Goal: Task Accomplishment & Management: Manage account settings

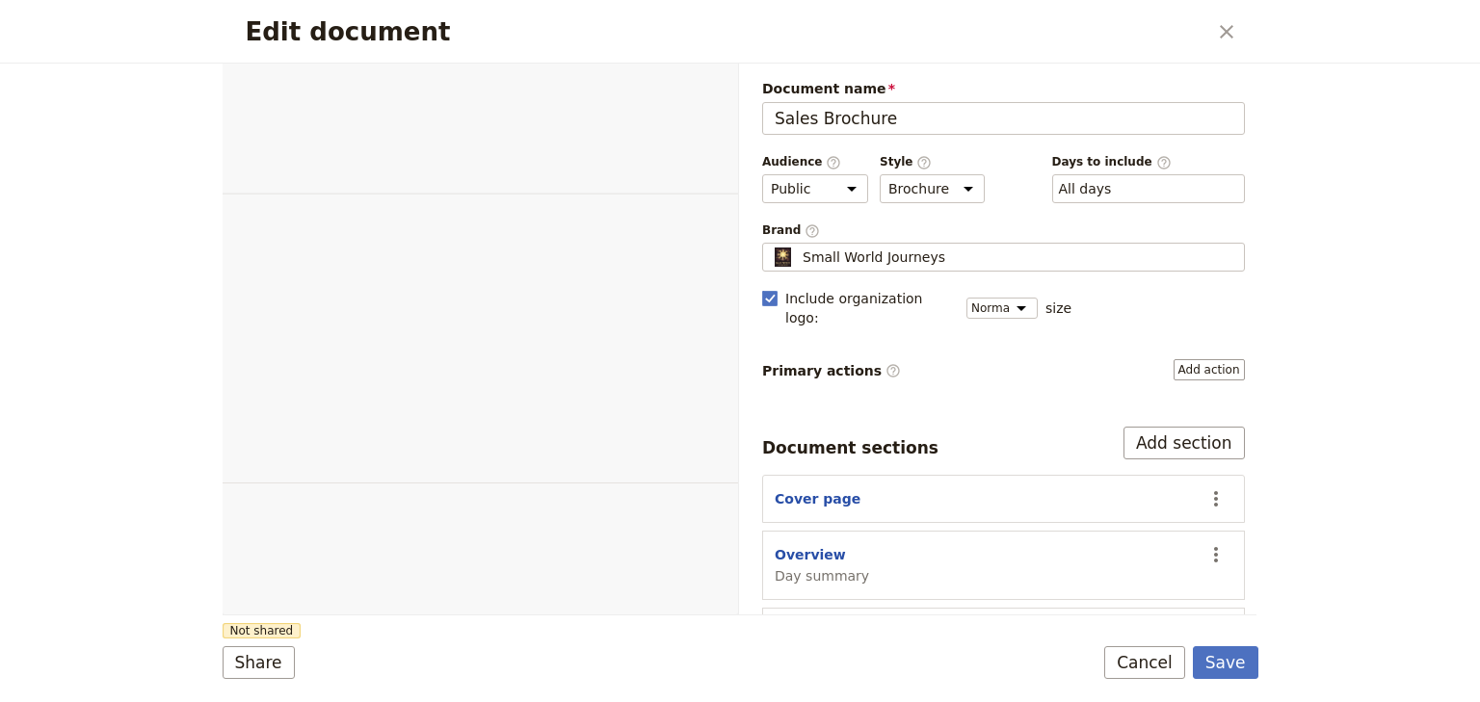
select select "DEFAULT"
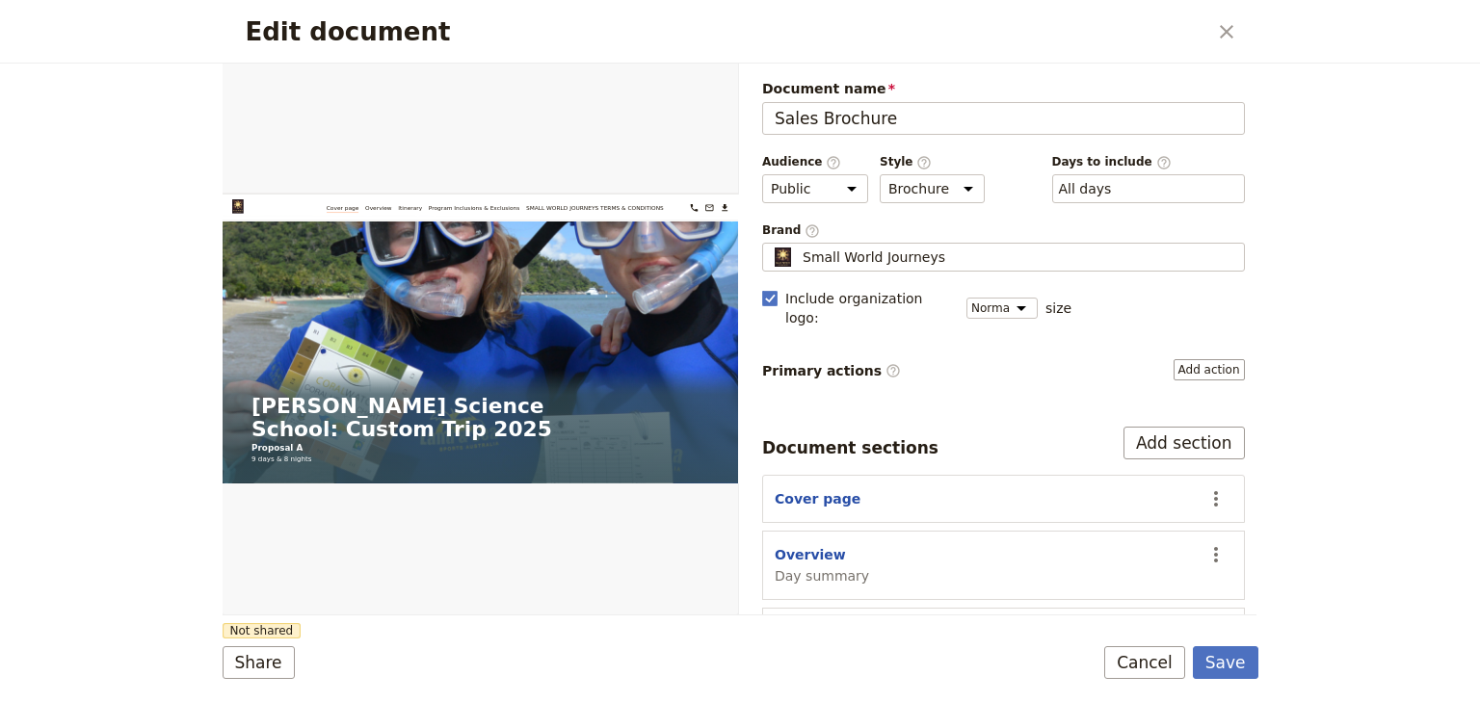
scroll to position [178, 0]
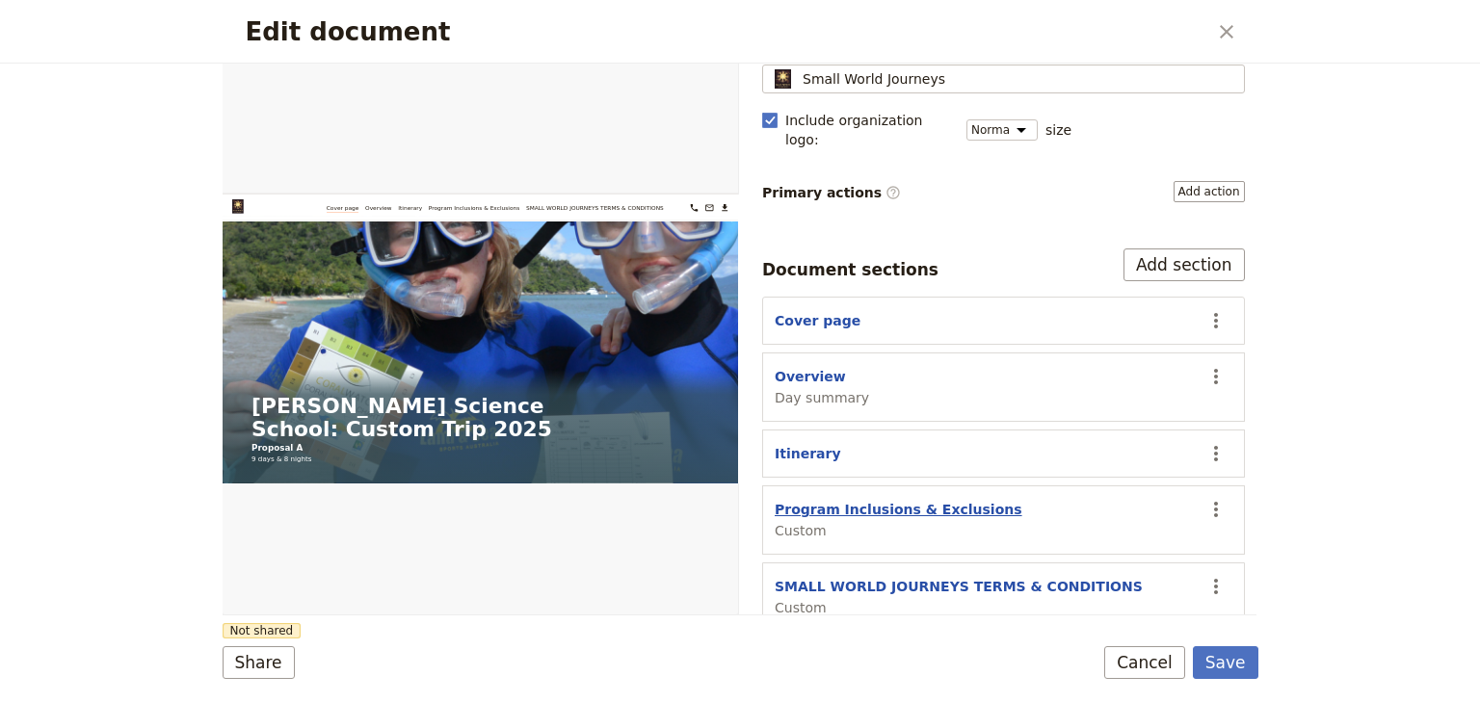
click at [916, 500] on button "Program Inclusions & Exclusions" at bounding box center [899, 509] width 248 height 19
select select "CUSTOM"
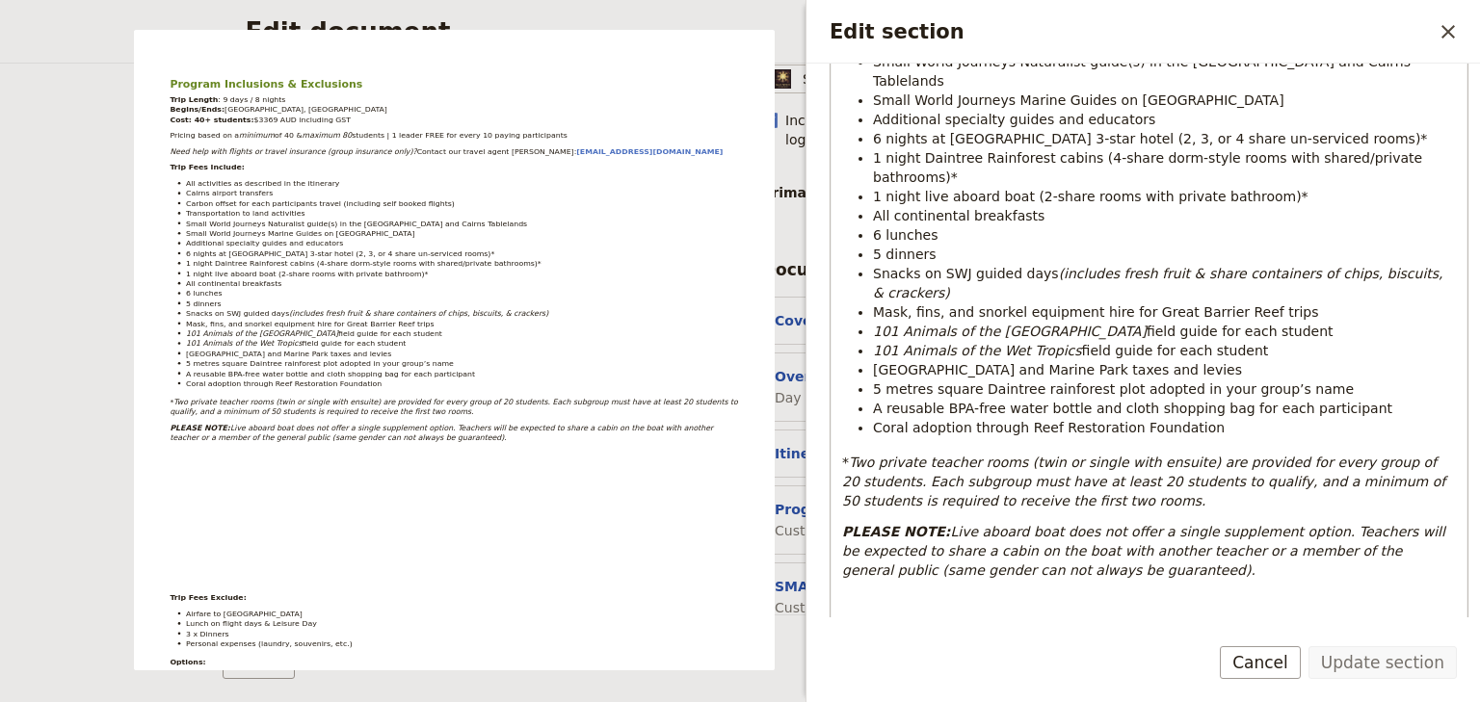
scroll to position [540, 0]
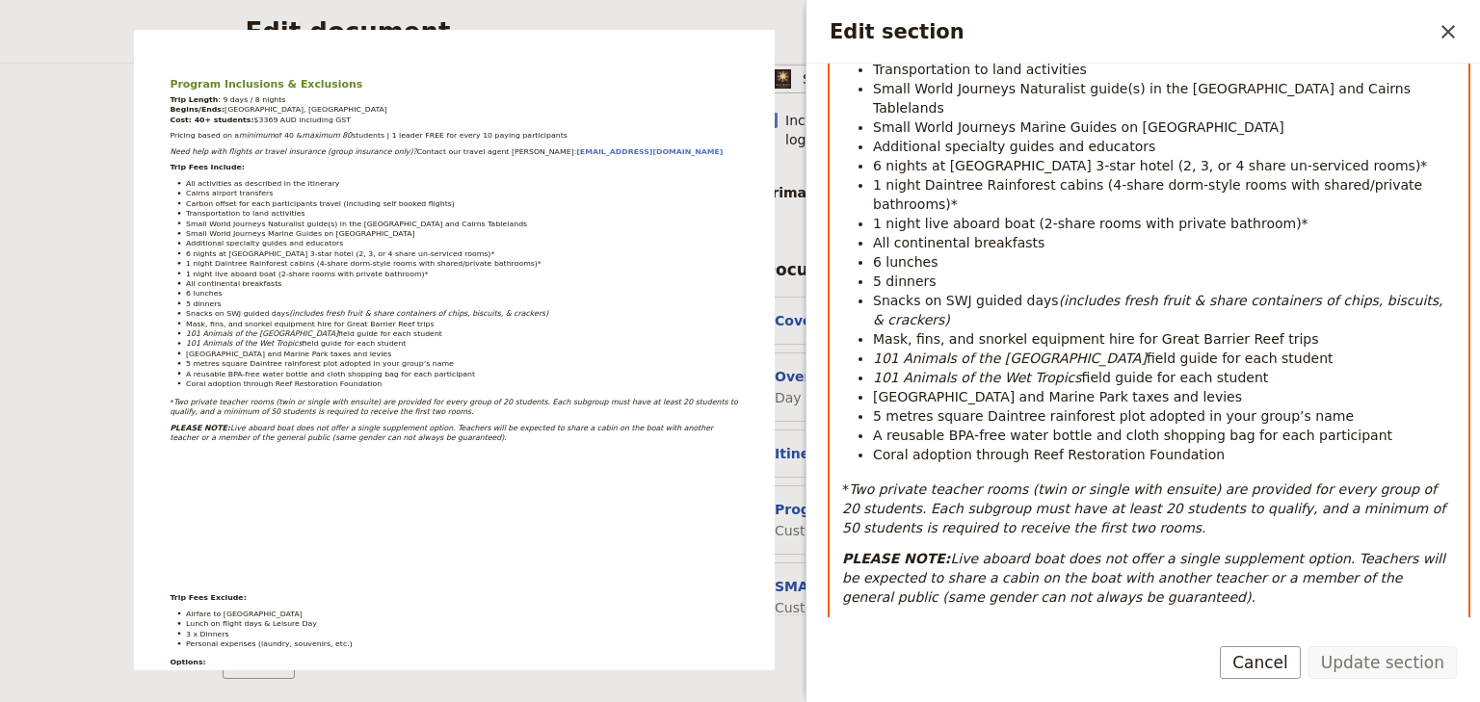
click at [849, 482] on em "Two private teacher rooms (twin or single with ensuite) are provided for every …" at bounding box center [1146, 509] width 608 height 54
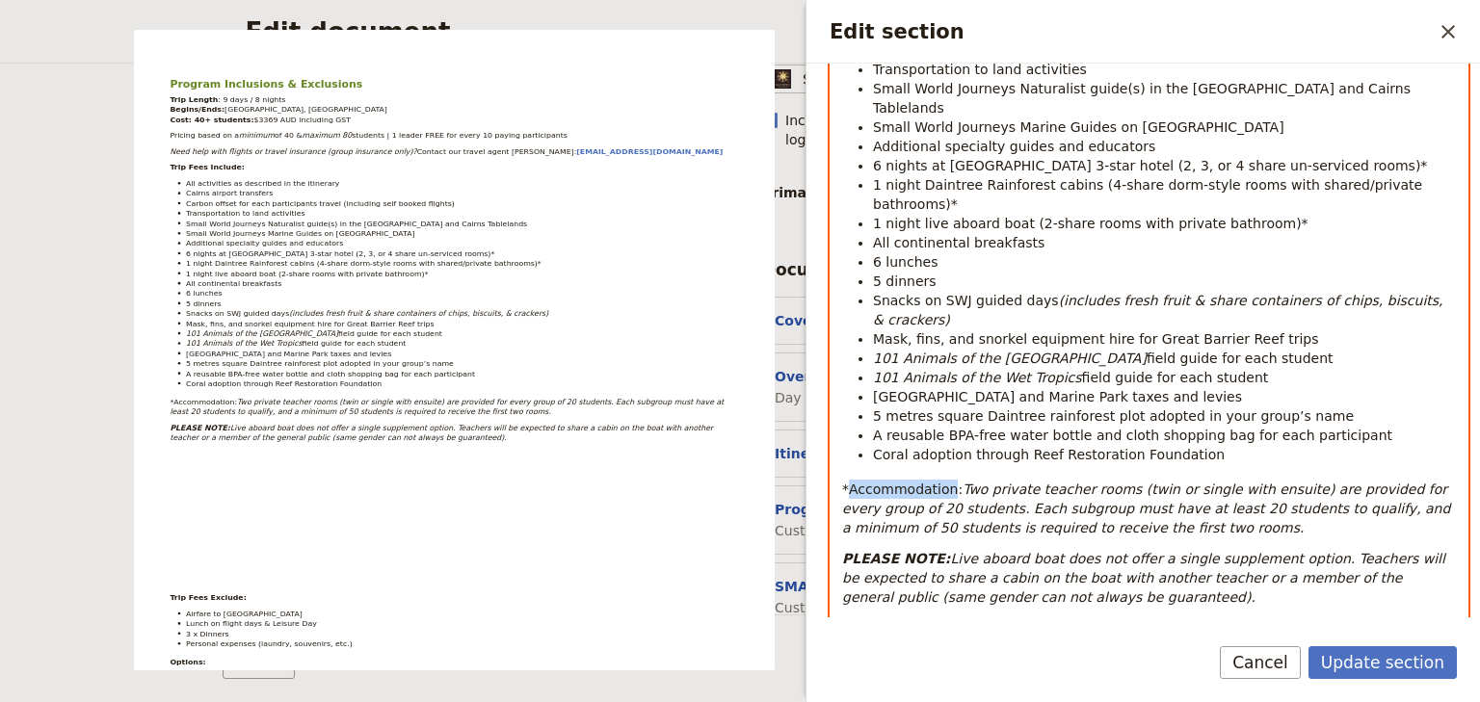
drag, startPoint x: 945, startPoint y: 430, endPoint x: 848, endPoint y: 428, distance: 97.3
click at [848, 482] on span "*Accommodation:" at bounding box center [902, 489] width 120 height 15
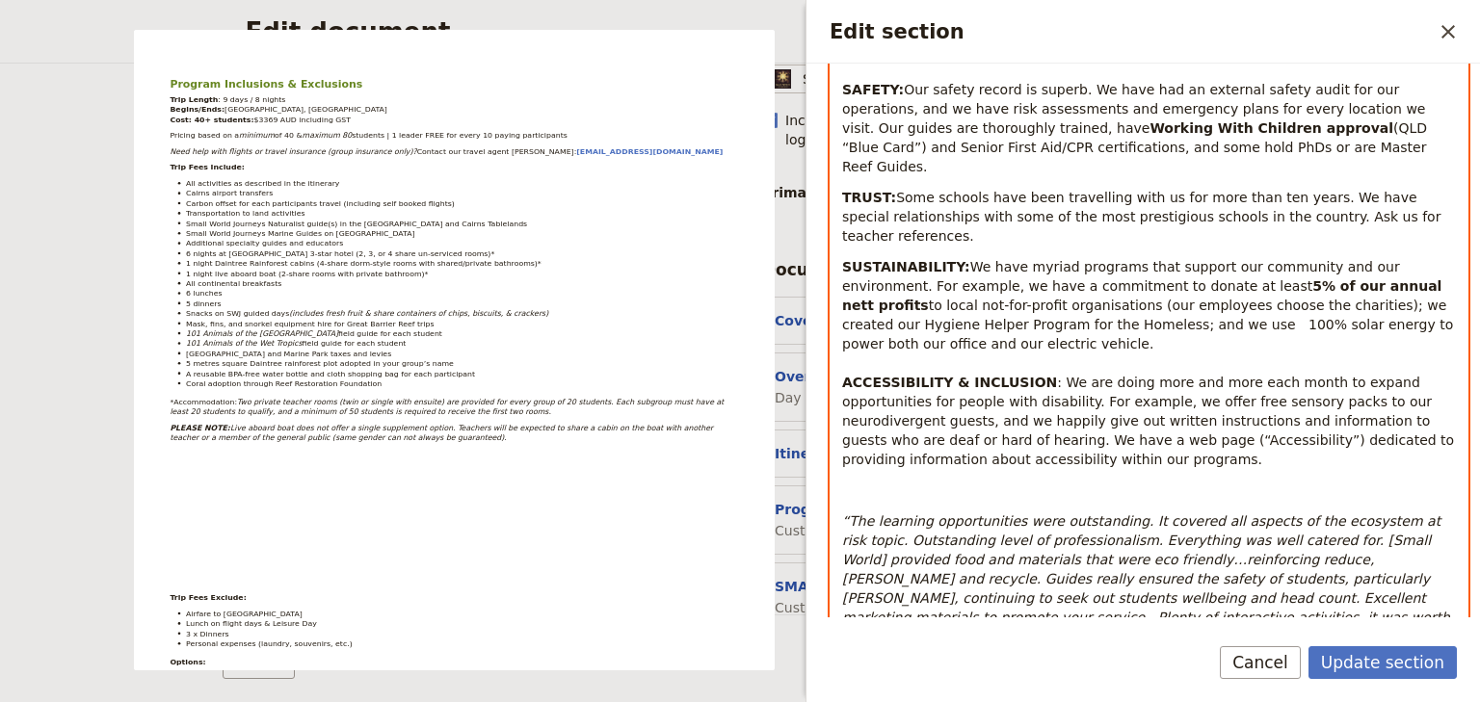
scroll to position [2655, 0]
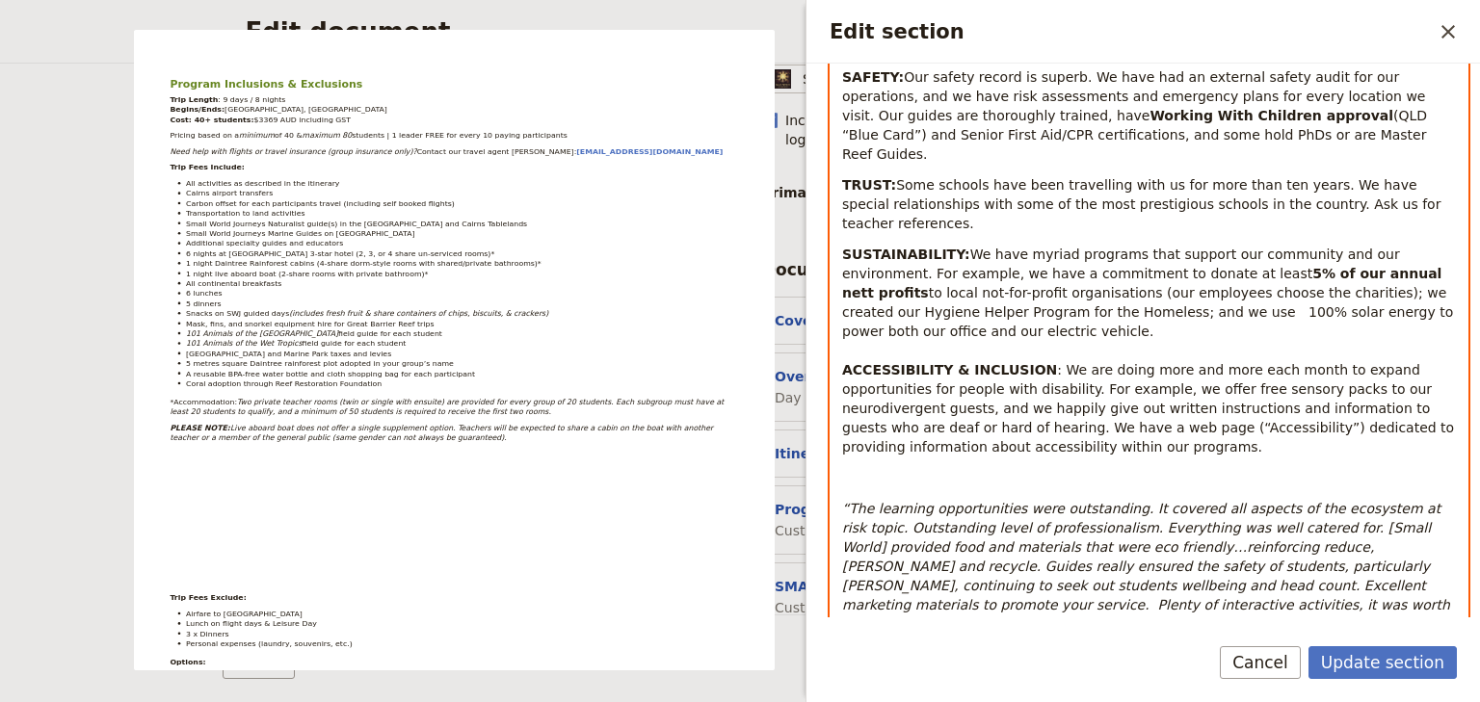
click at [976, 701] on icon "Format italic" at bounding box center [979, 712] width 15 height 15
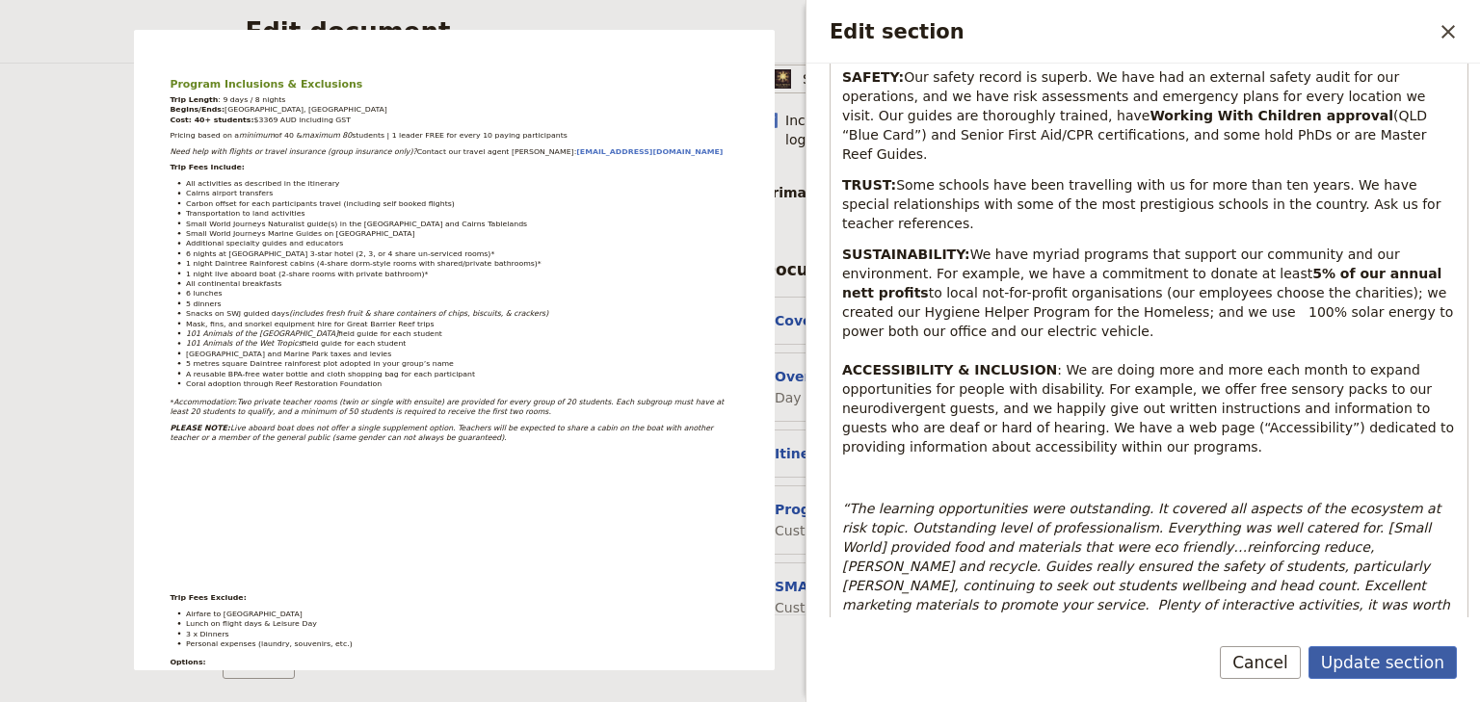
click at [1368, 661] on button "Update section" at bounding box center [1382, 663] width 148 height 33
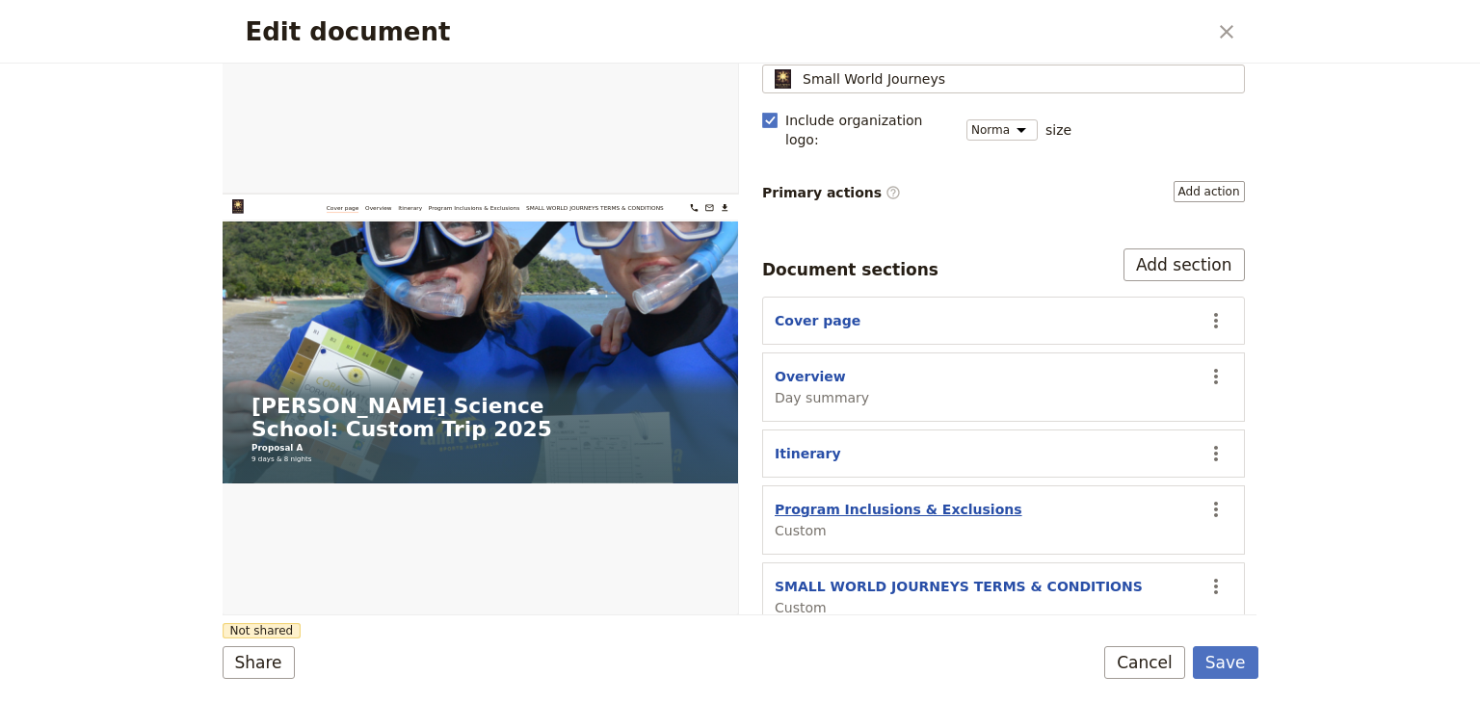
click at [860, 500] on button "Program Inclusions & Exclusions" at bounding box center [899, 509] width 248 height 19
select select "CUSTOM"
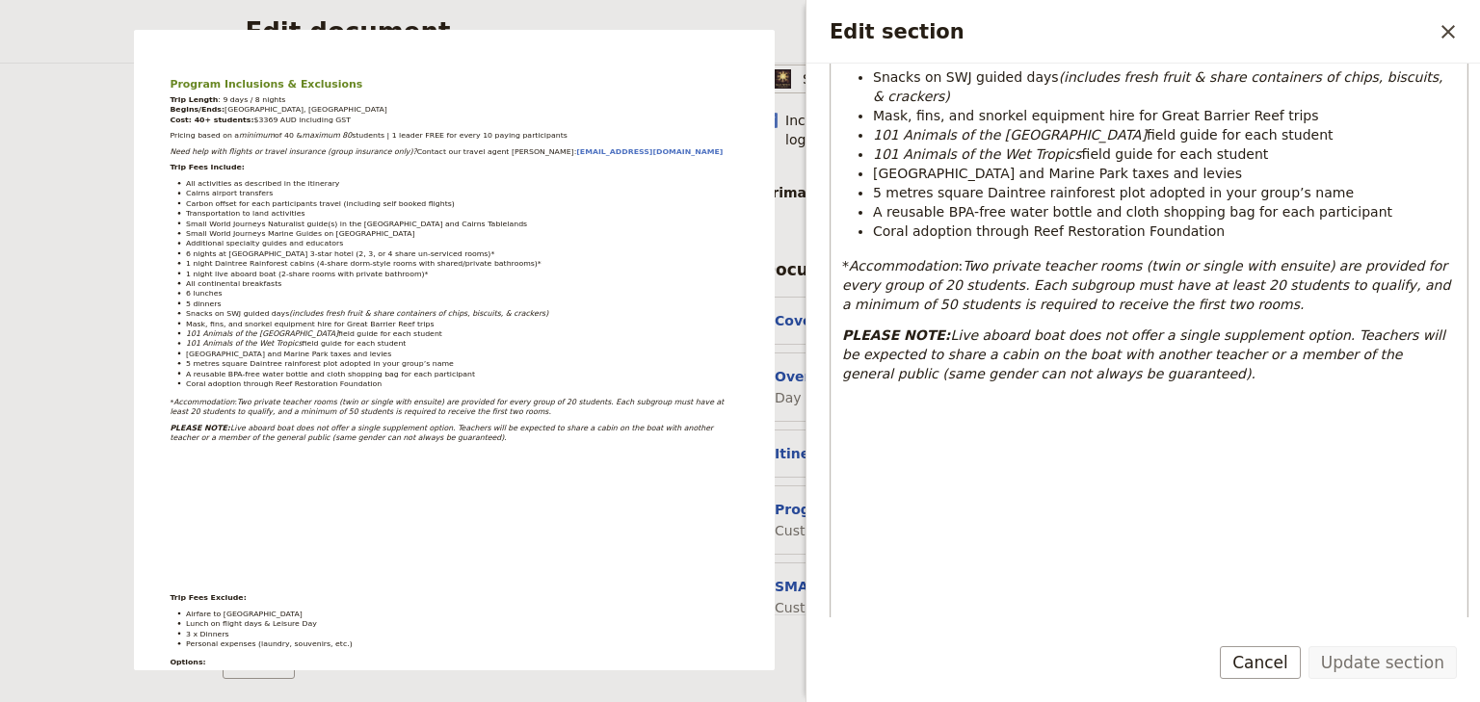
scroll to position [617, 0]
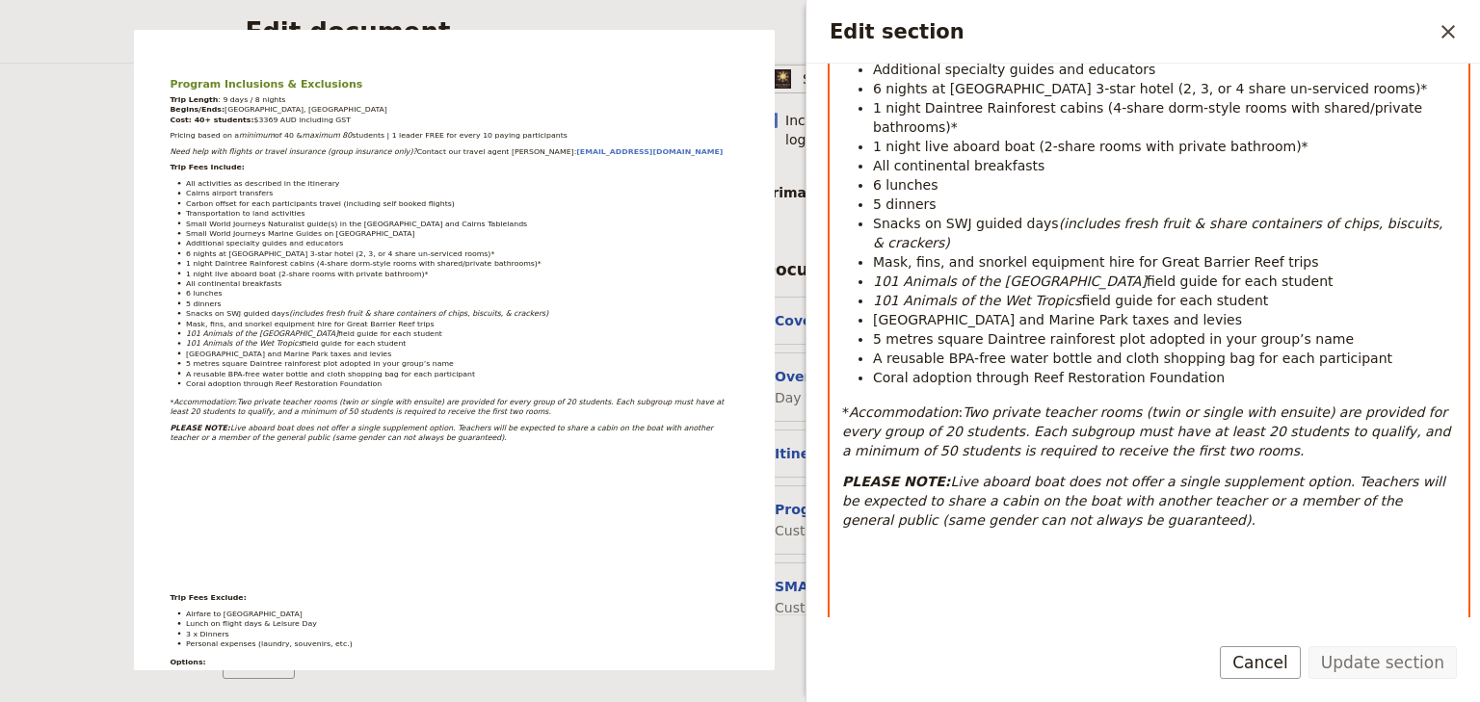
click at [933, 405] on em "Two private teacher rooms (twin or single with ensuite) are provided for every …" at bounding box center [1148, 432] width 613 height 54
click at [1082, 403] on p "* Accommodation : Two private teacher rooms (twin or single with ensuite) are p…" at bounding box center [1149, 432] width 614 height 58
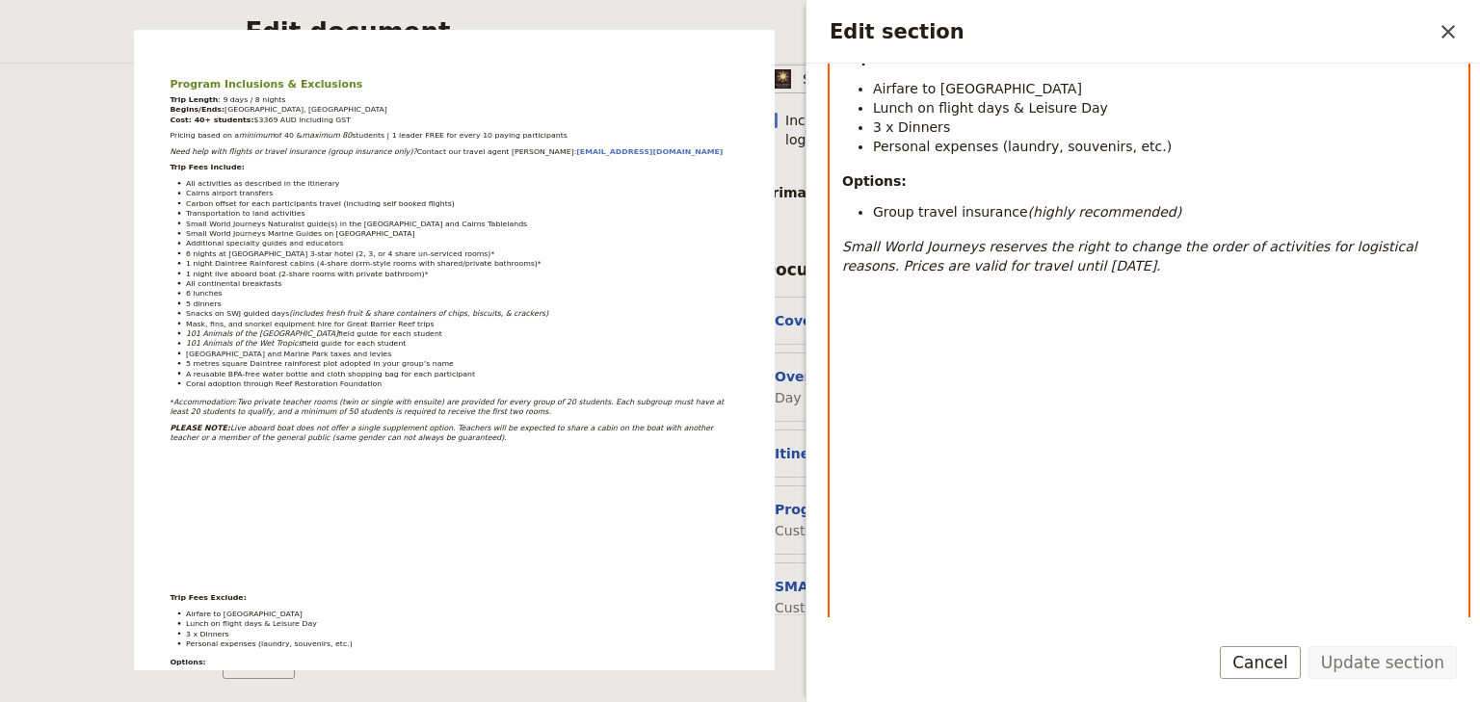
scroll to position [1233, 0]
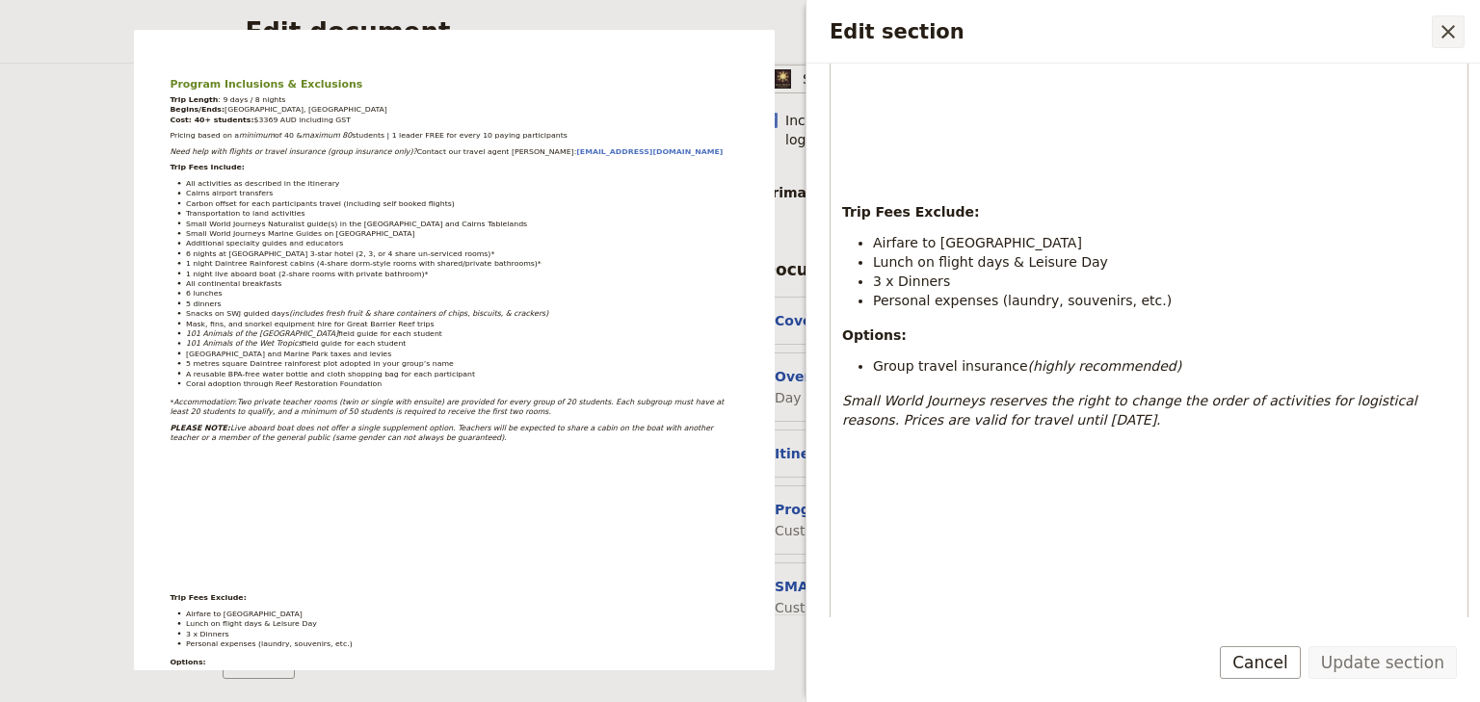
click at [1442, 31] on icon "Close drawer" at bounding box center [1448, 31] width 23 height 23
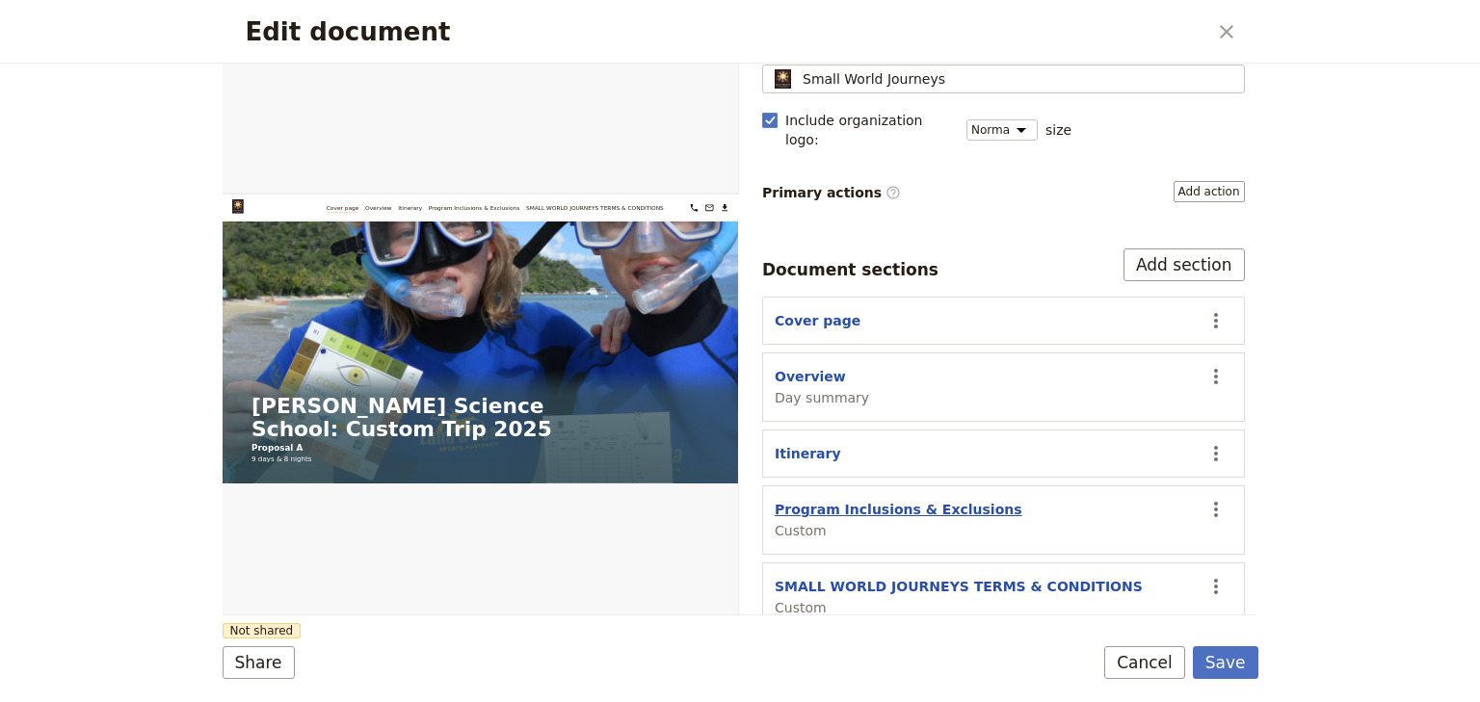
click at [944, 500] on button "Program Inclusions & Exclusions" at bounding box center [899, 509] width 248 height 19
select select "CUSTOM"
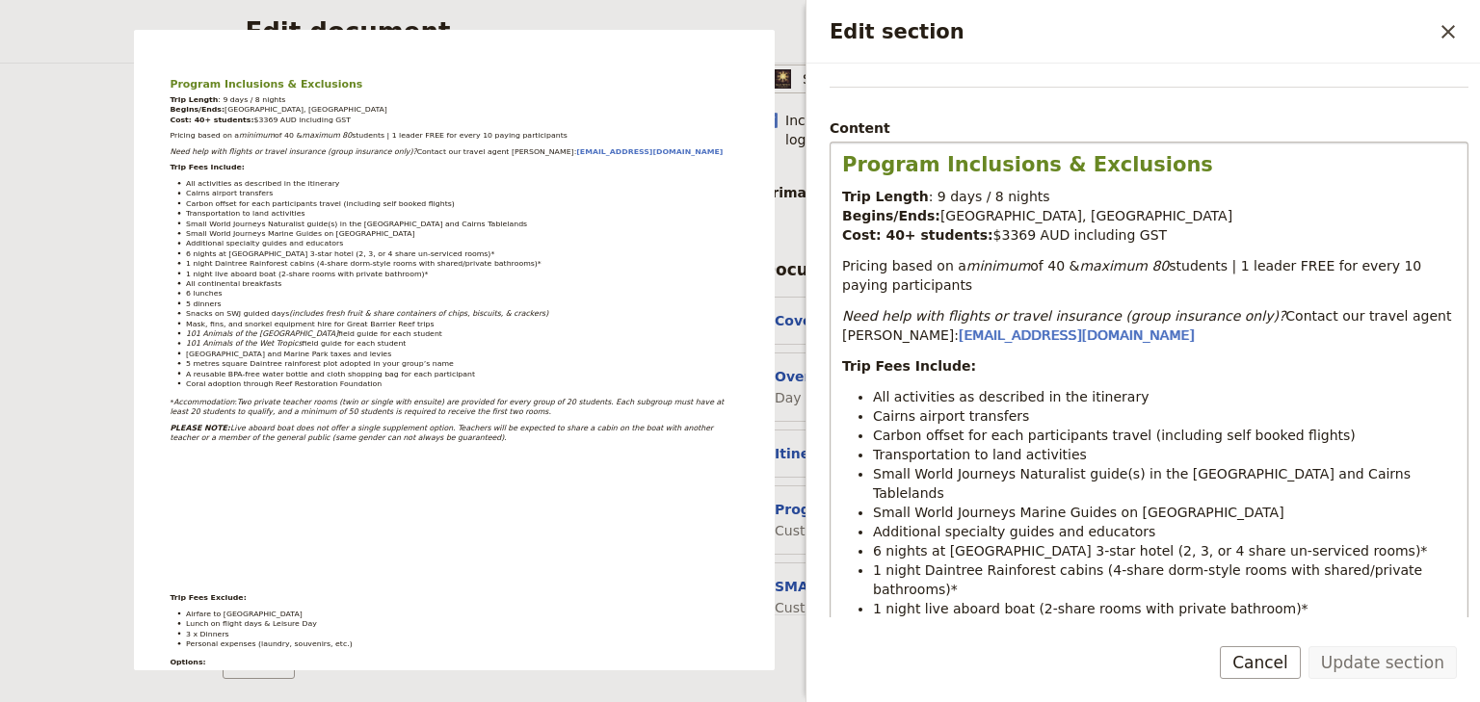
scroll to position [0, 0]
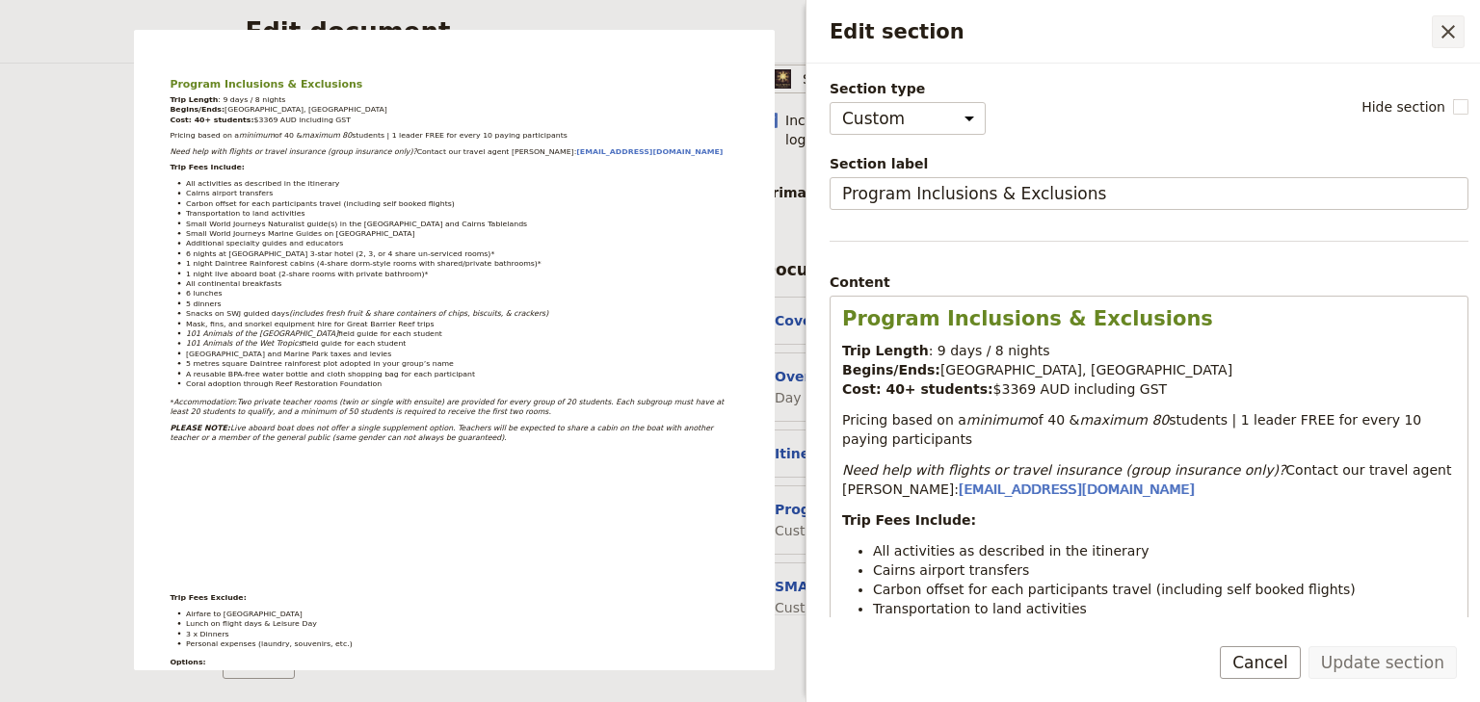
click at [1442, 30] on icon "Close drawer" at bounding box center [1448, 31] width 23 height 23
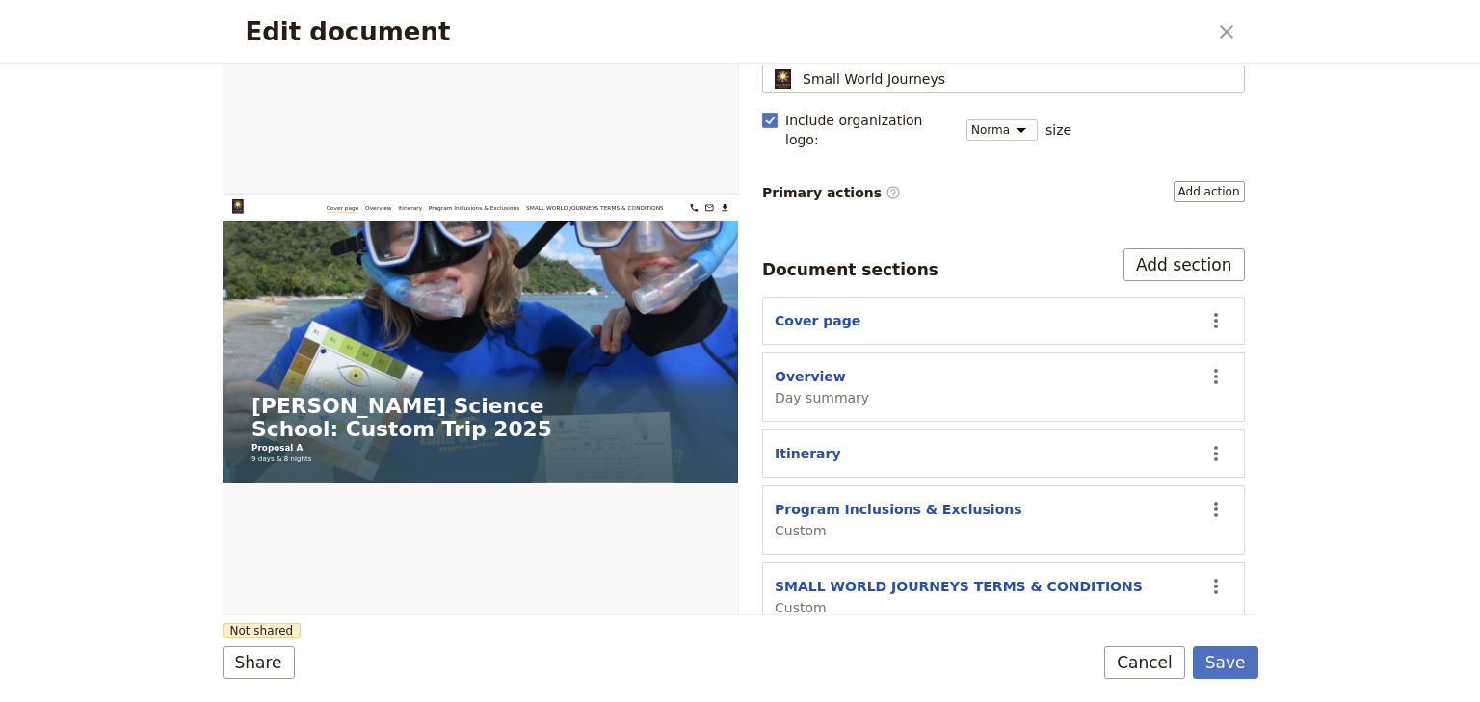
click at [829, 367] on div "Overview Day summary" at bounding box center [822, 387] width 94 height 40
click at [810, 367] on button "Overview" at bounding box center [810, 376] width 71 height 19
select select "DAY_SUMMARY"
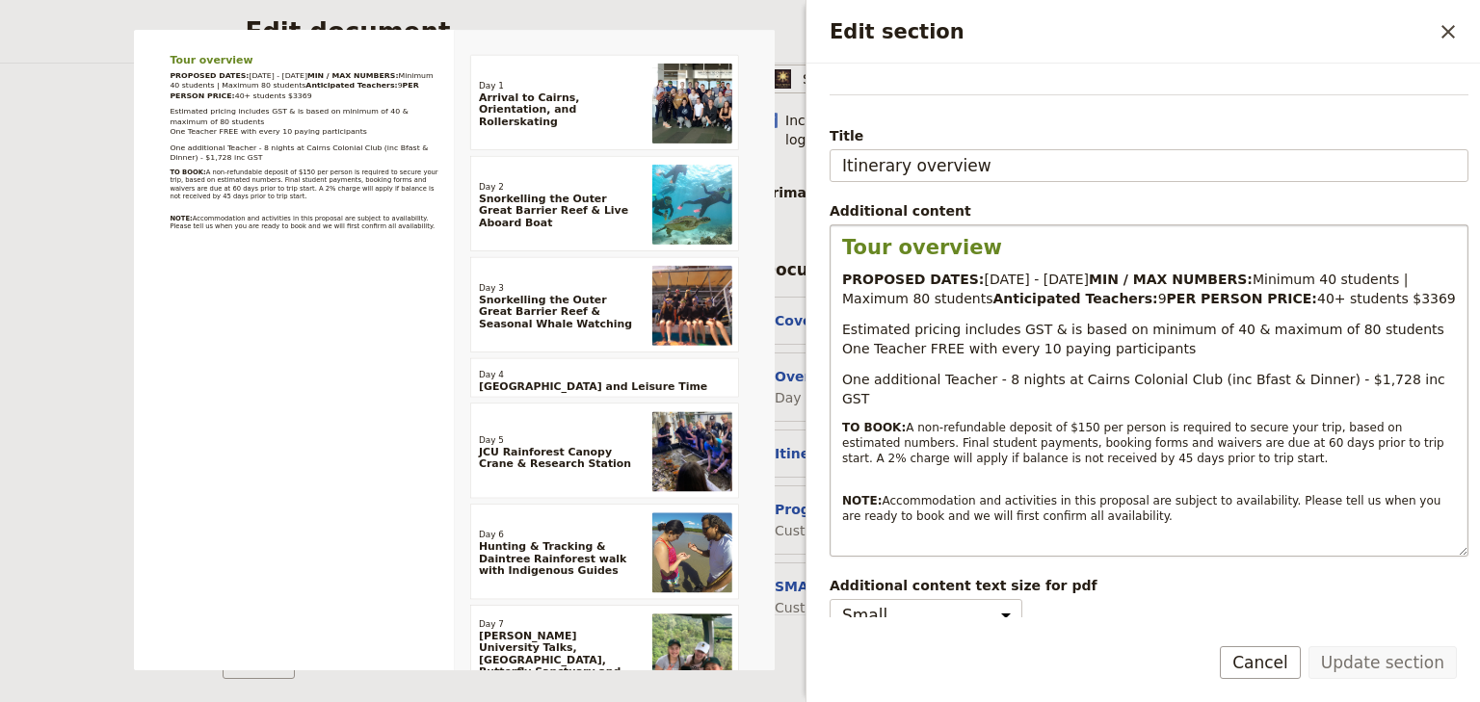
scroll to position [154, 0]
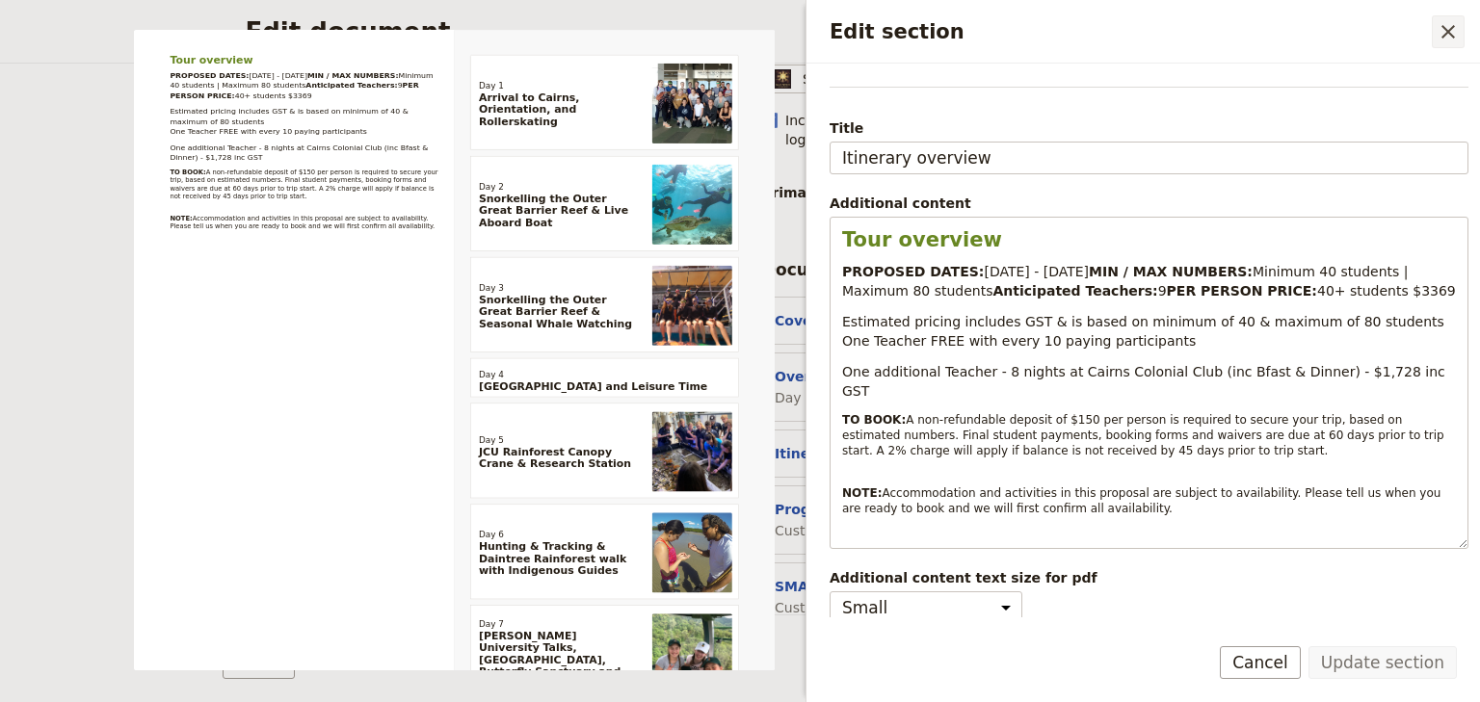
click at [1449, 33] on icon "Close drawer" at bounding box center [1447, 31] width 13 height 13
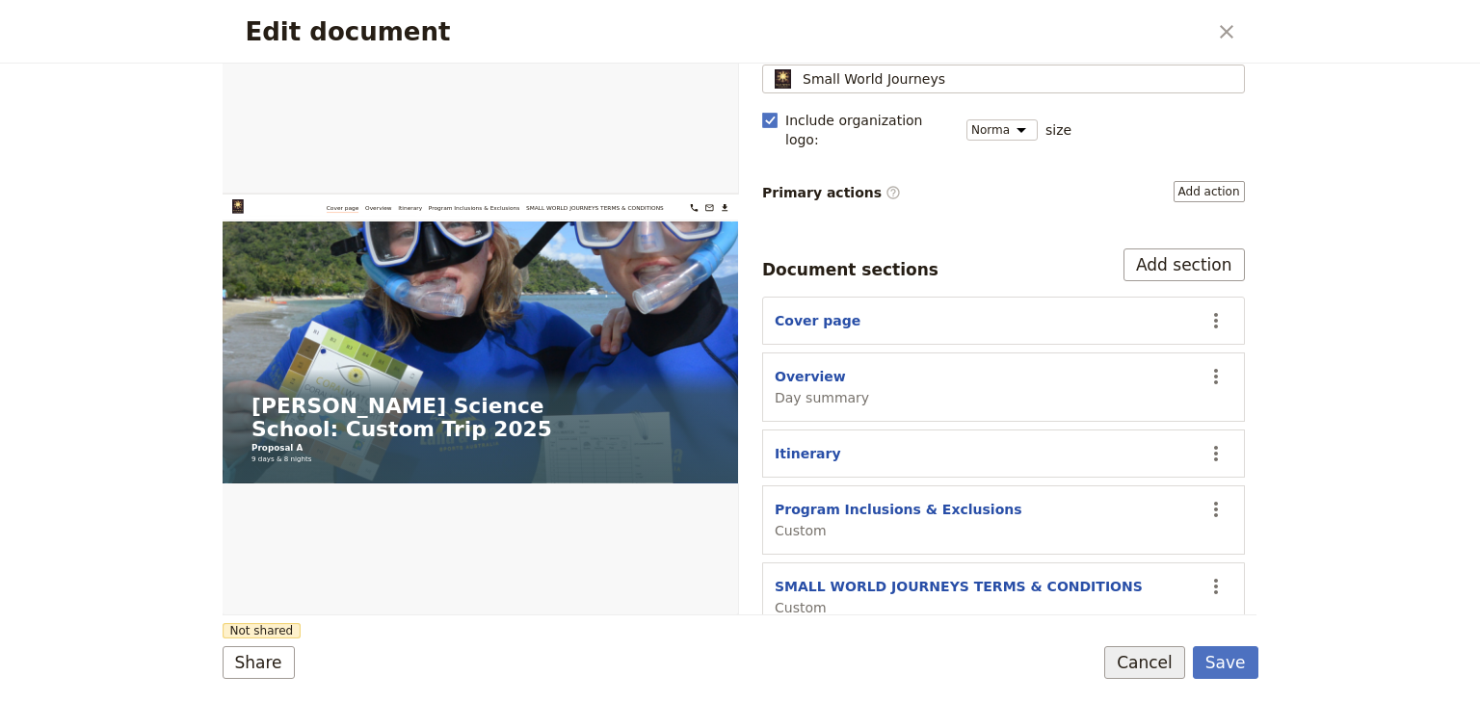
click at [1141, 667] on button "Cancel" at bounding box center [1144, 663] width 81 height 33
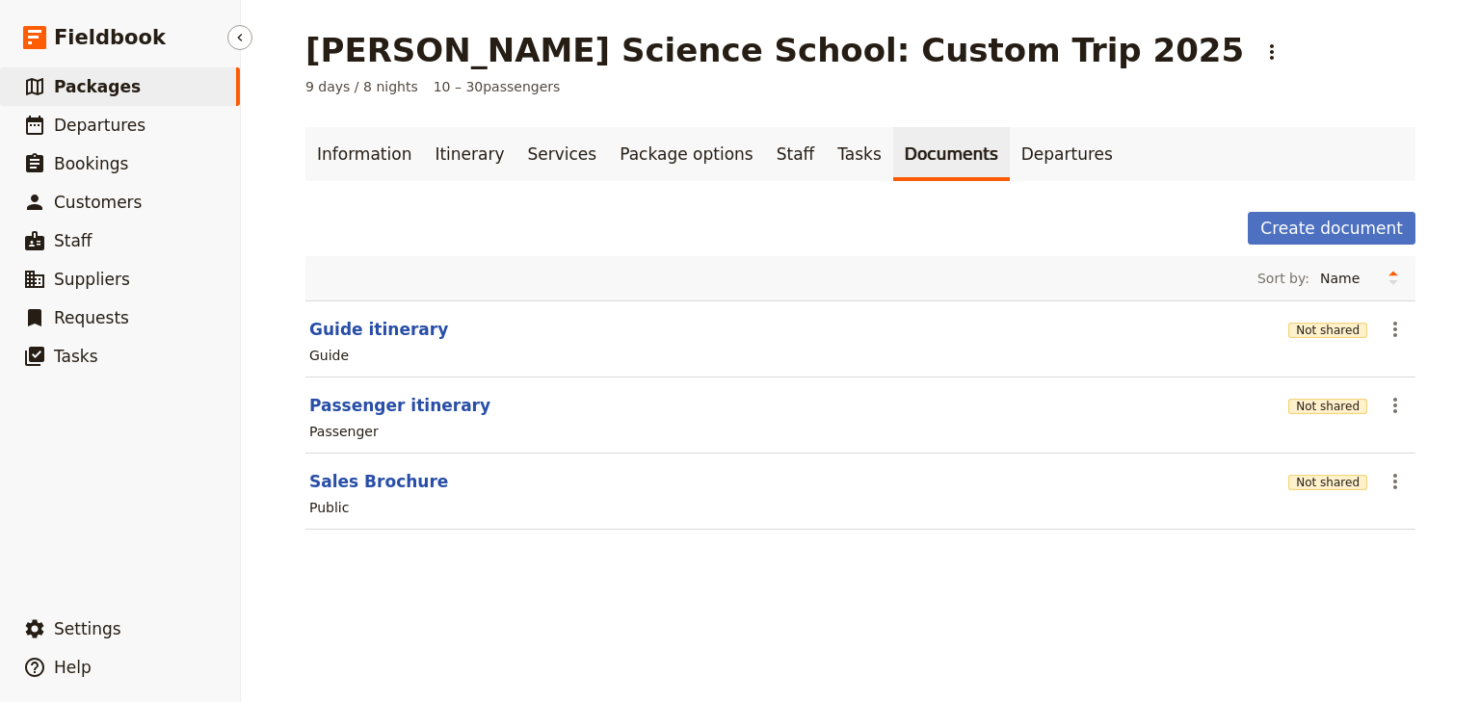
click at [73, 92] on span "Packages" at bounding box center [97, 86] width 87 height 19
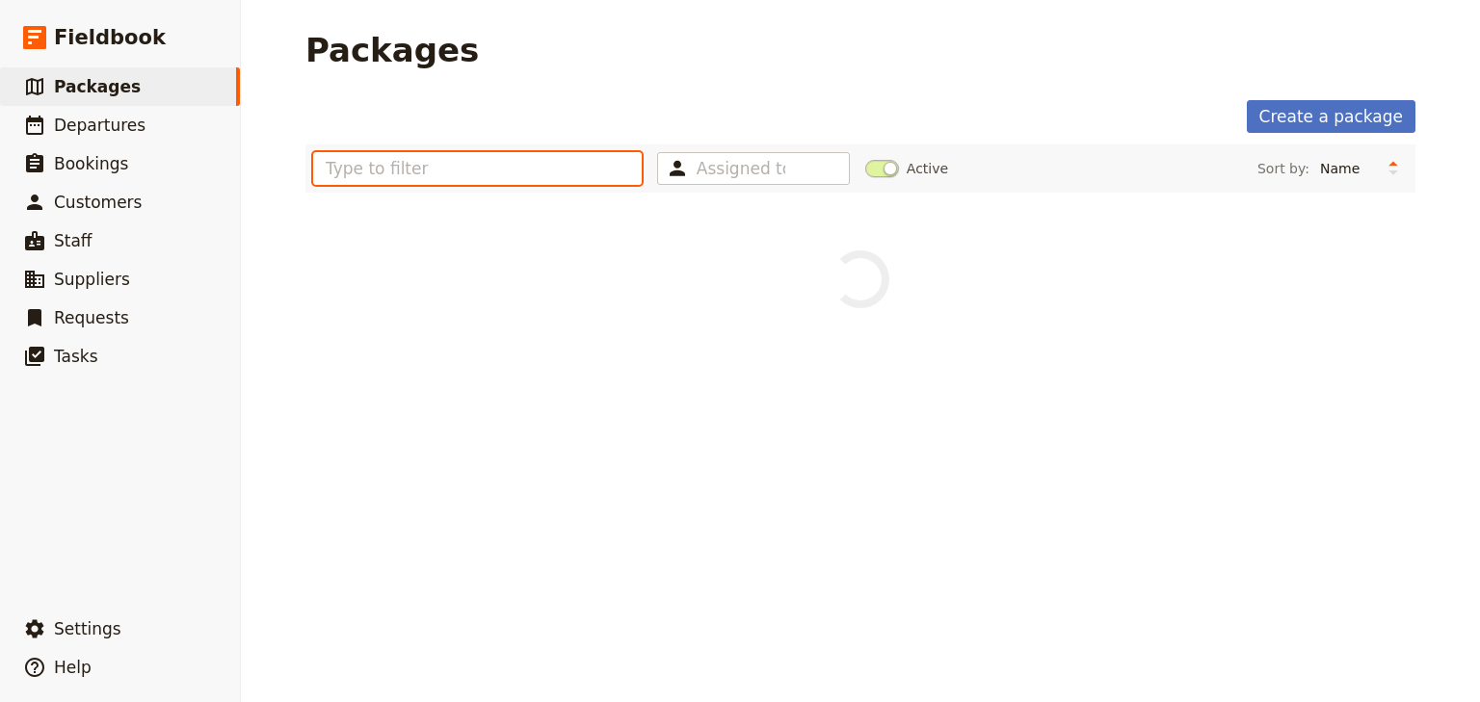
click at [351, 166] on input "text" at bounding box center [477, 168] width 329 height 33
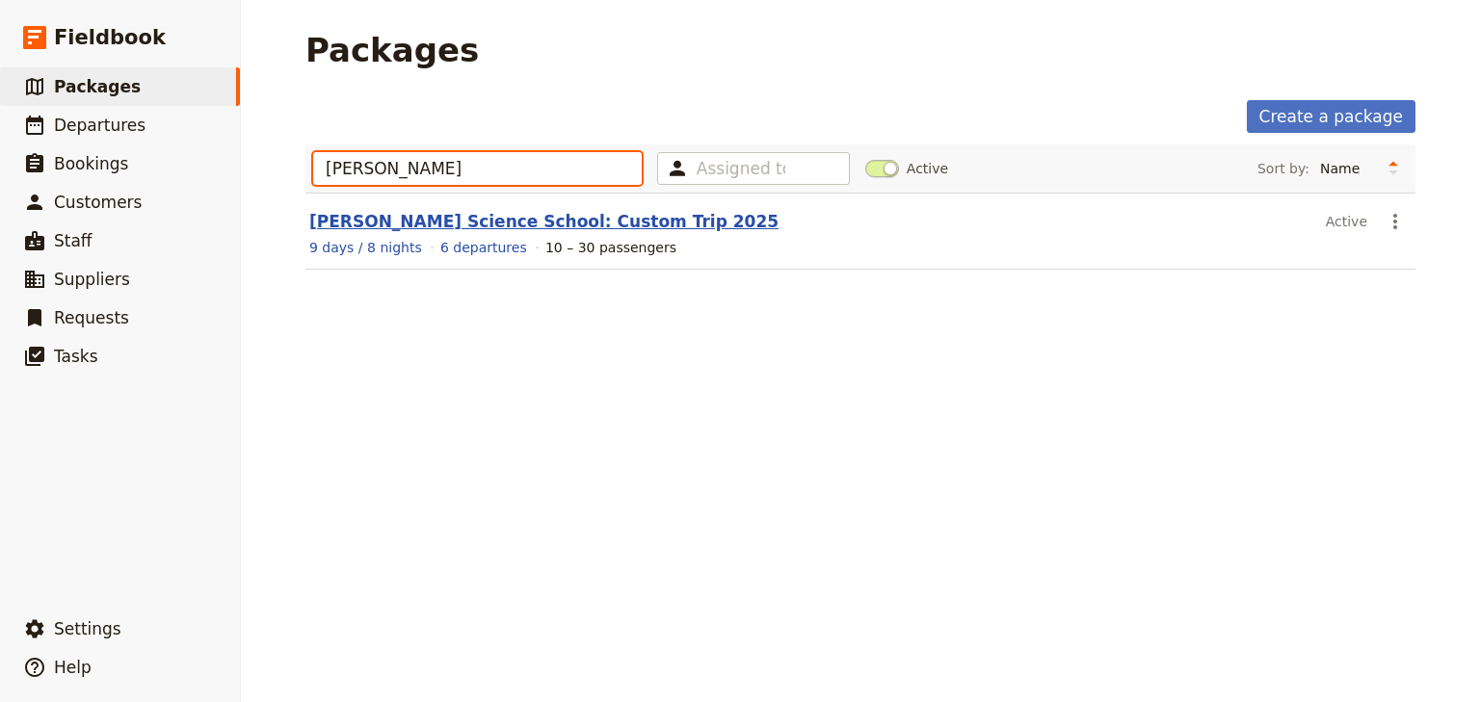
type input "[PERSON_NAME]"
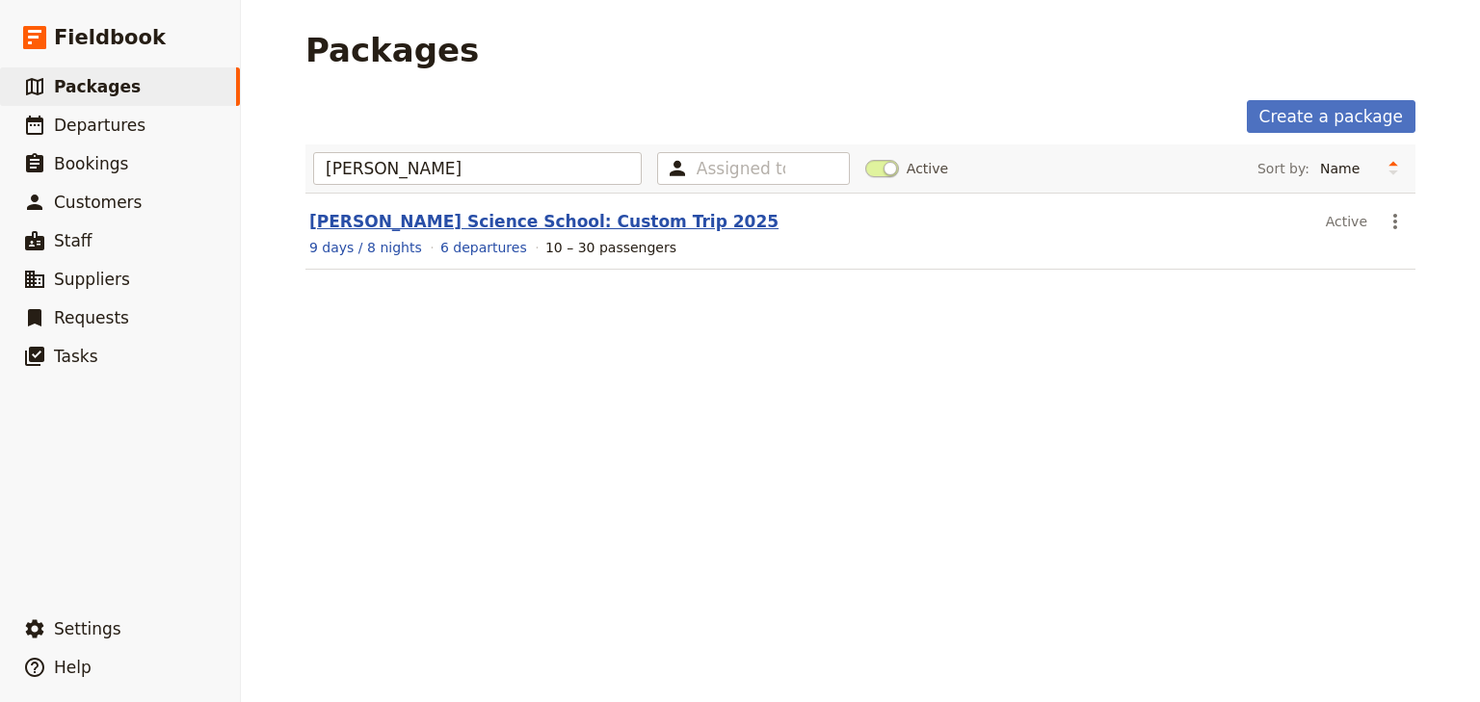
click at [476, 227] on link "[PERSON_NAME] Science School: Custom Trip 2025" at bounding box center [543, 221] width 469 height 19
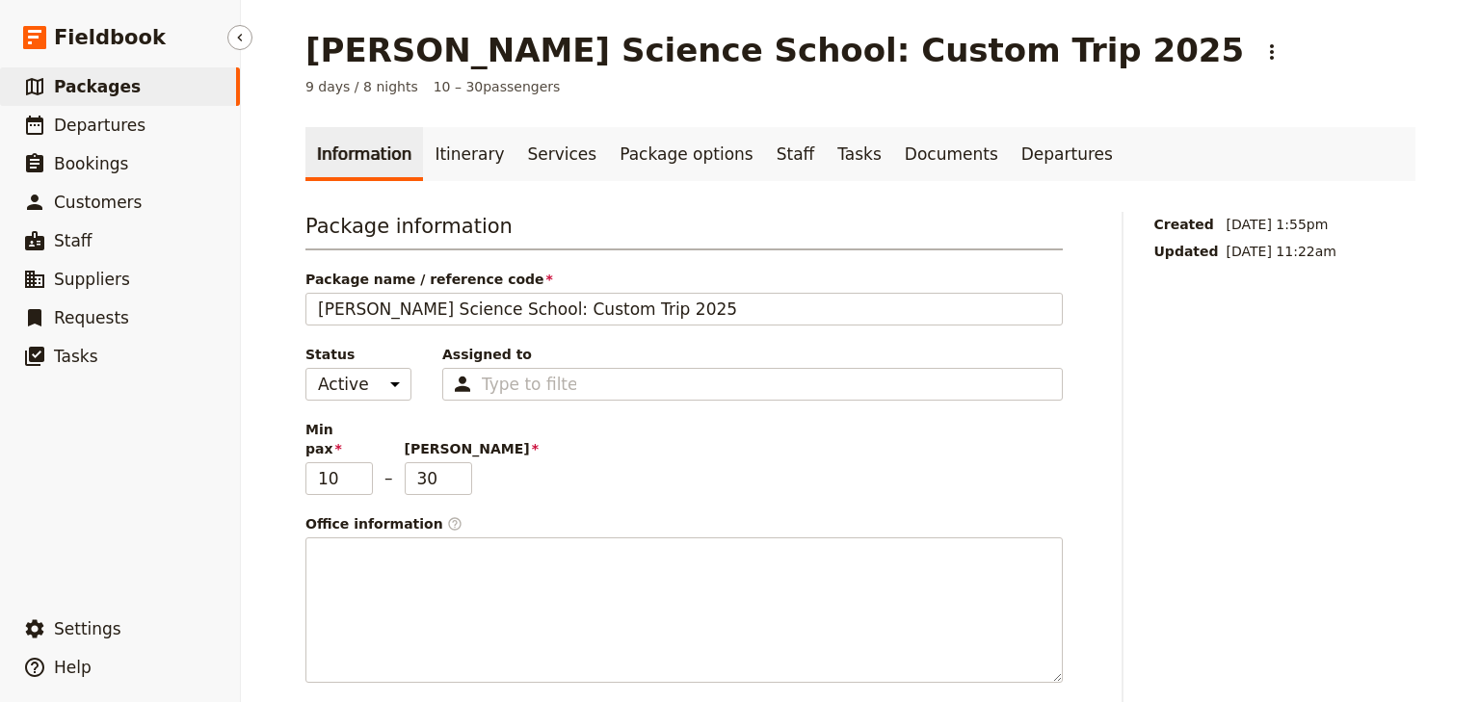
click at [85, 82] on span "Packages" at bounding box center [97, 86] width 87 height 19
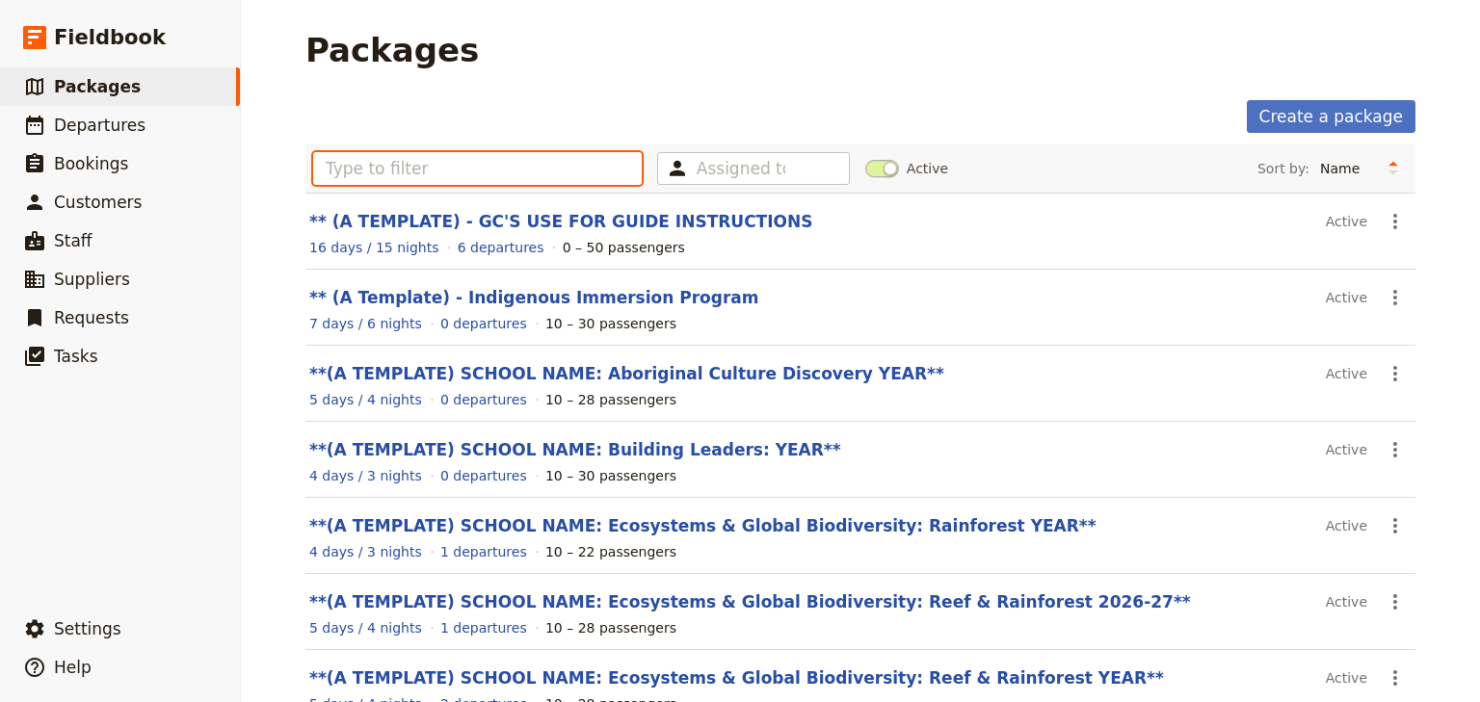
click at [358, 173] on input "text" at bounding box center [477, 168] width 329 height 33
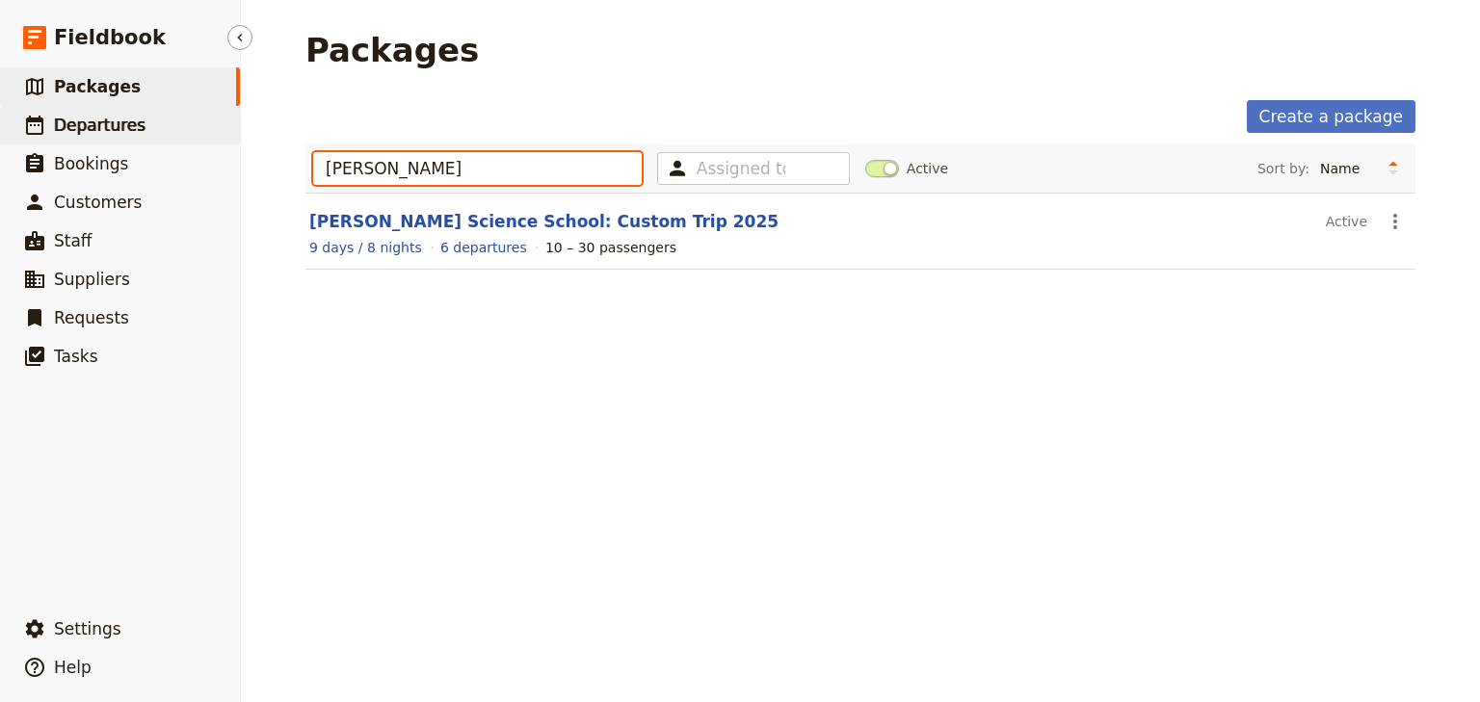
type input "[PERSON_NAME]"
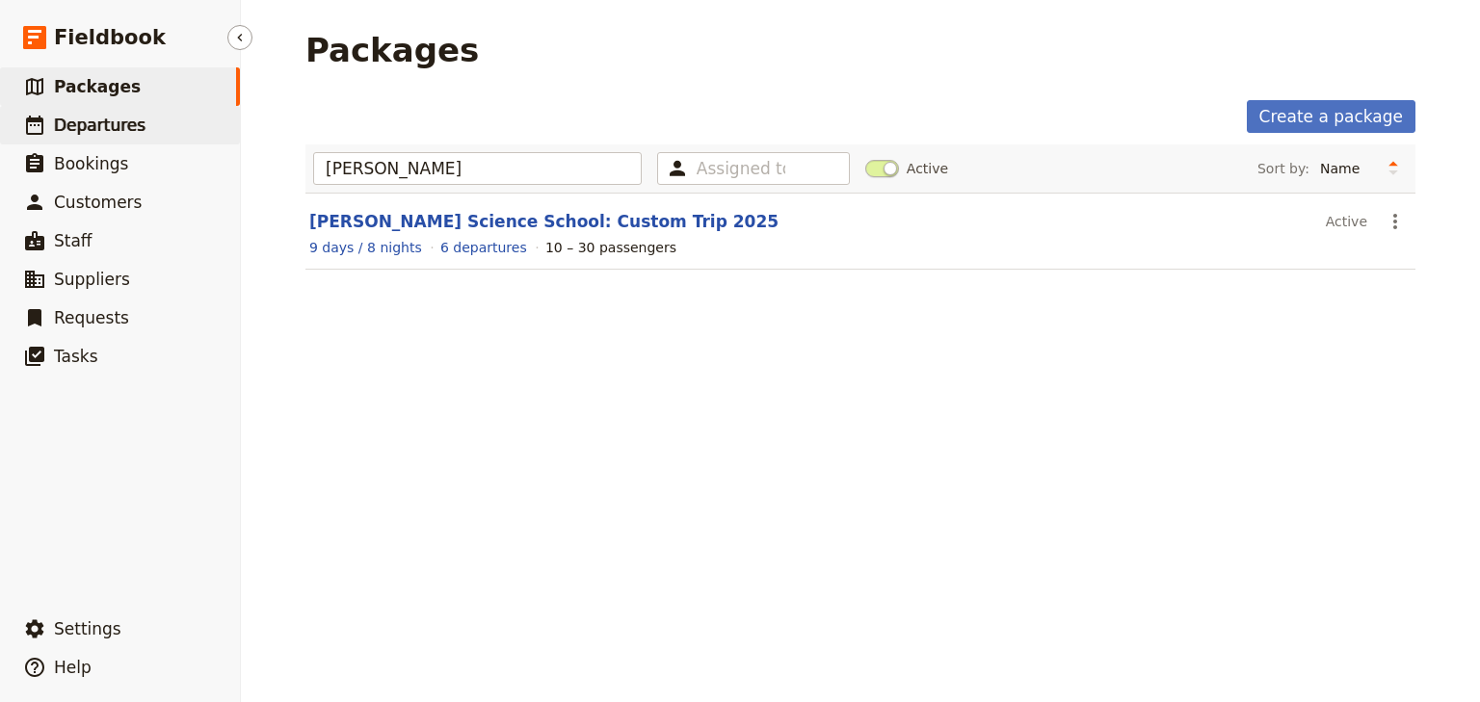
click at [127, 131] on span "Departures" at bounding box center [100, 125] width 92 height 19
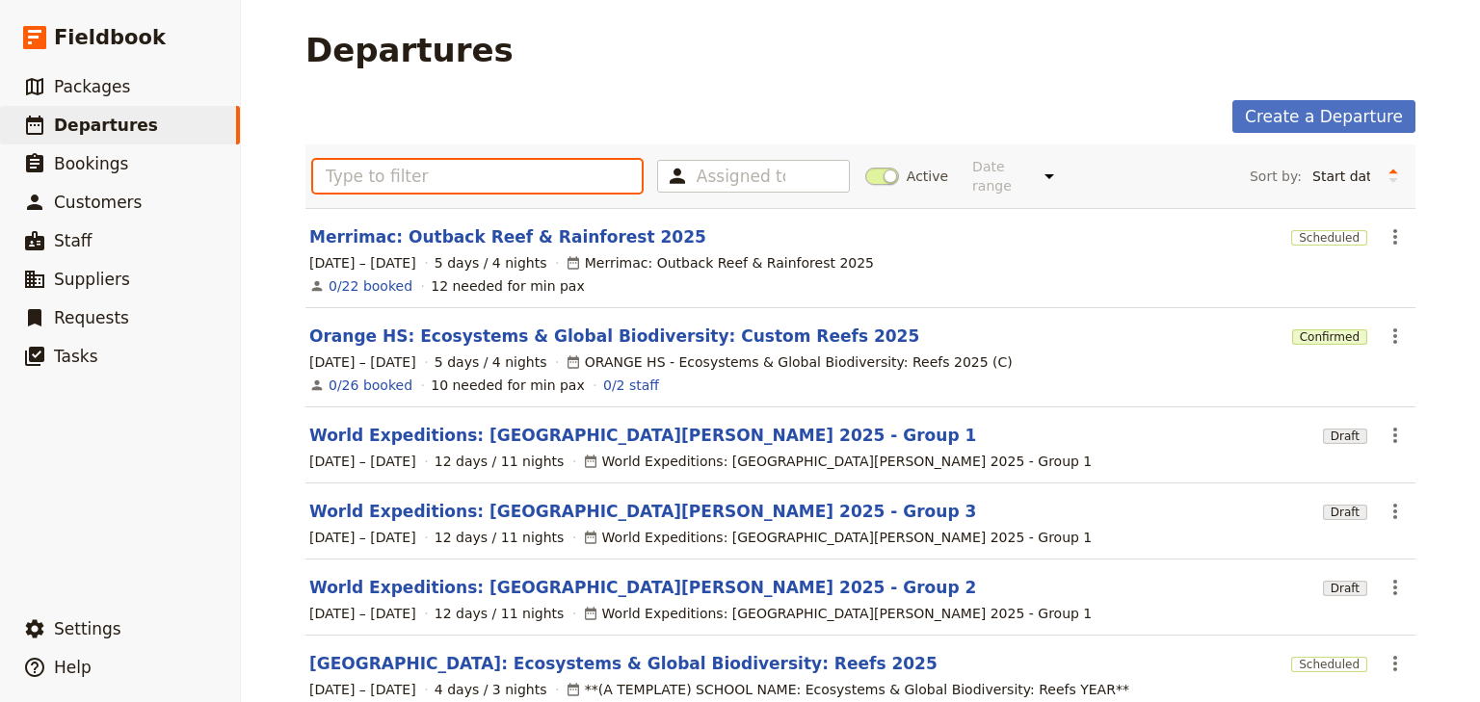
click at [342, 166] on input "text" at bounding box center [477, 176] width 329 height 33
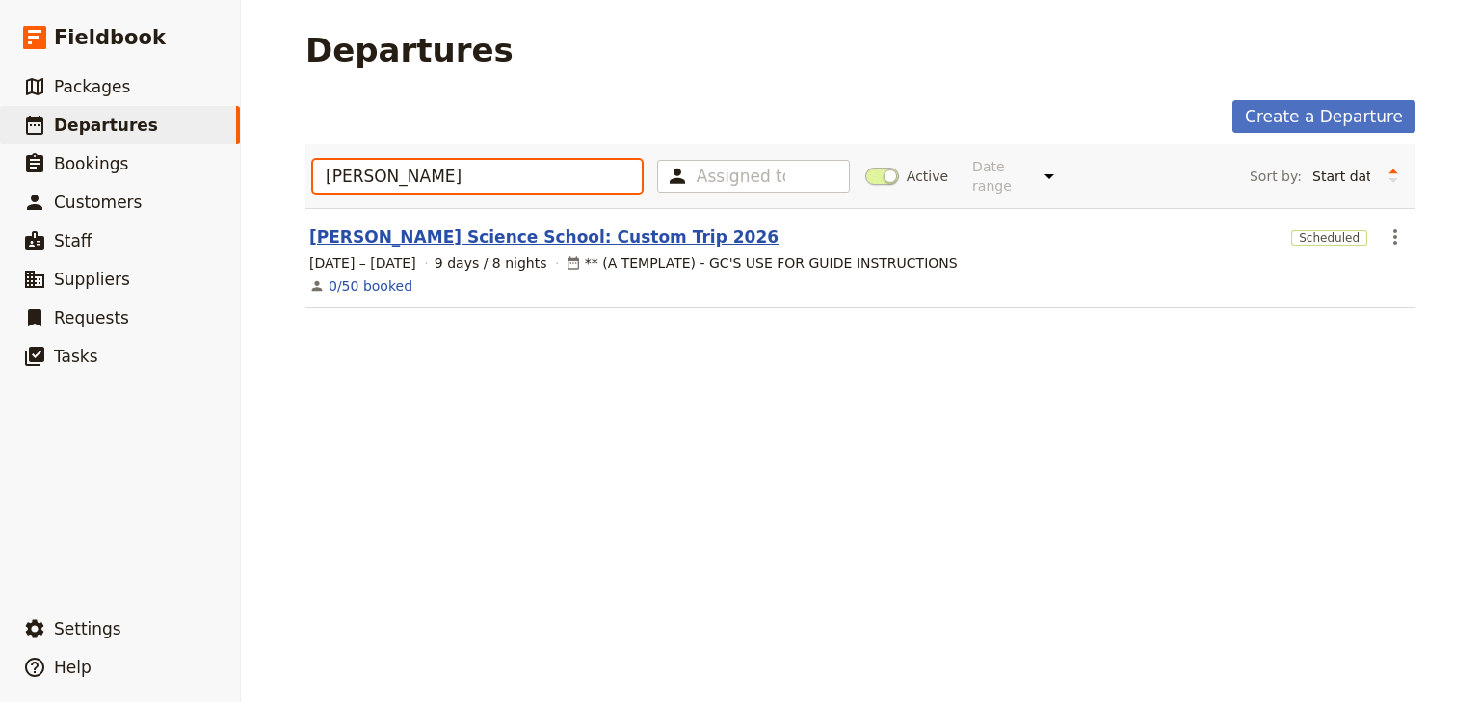
type input "[PERSON_NAME]"
click at [502, 225] on link "[PERSON_NAME] Science School: Custom Trip 2026" at bounding box center [543, 236] width 469 height 23
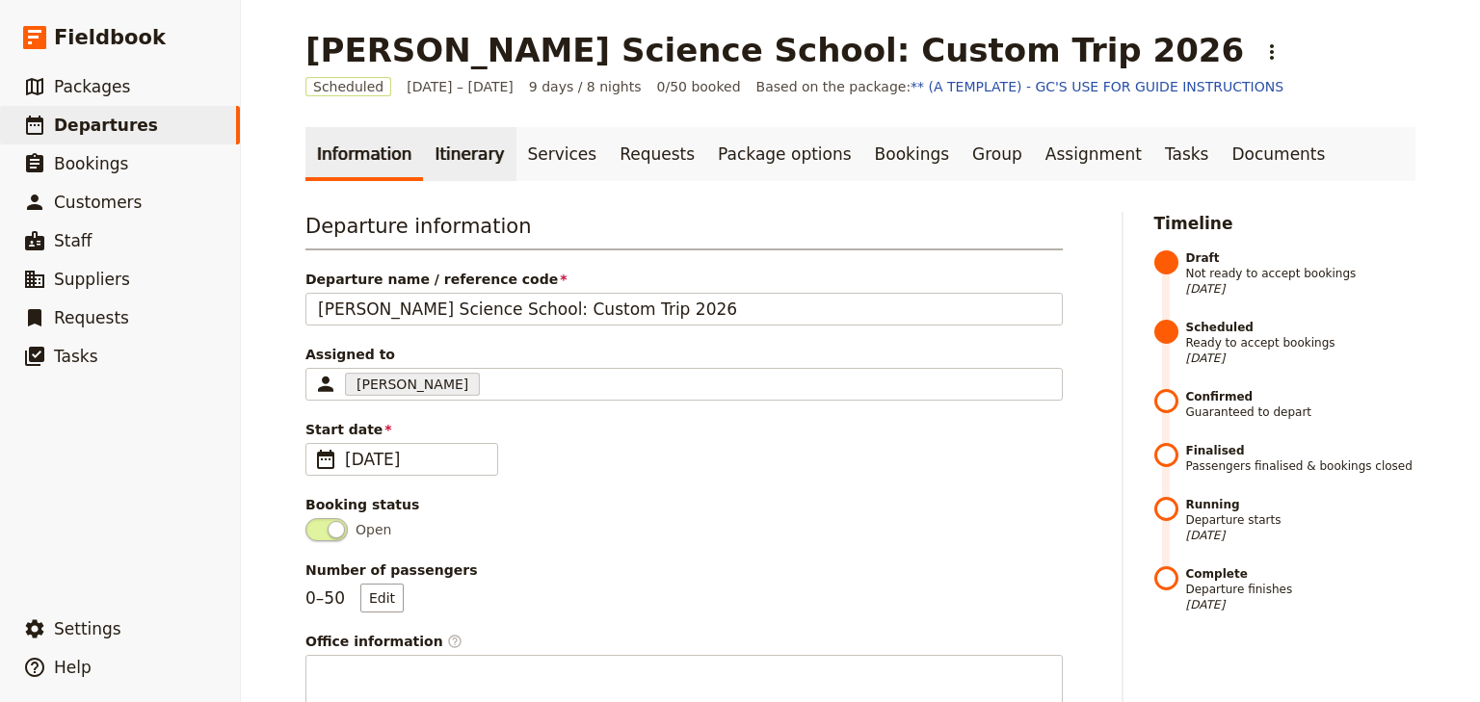
click at [455, 161] on link "Itinerary" at bounding box center [469, 154] width 92 height 54
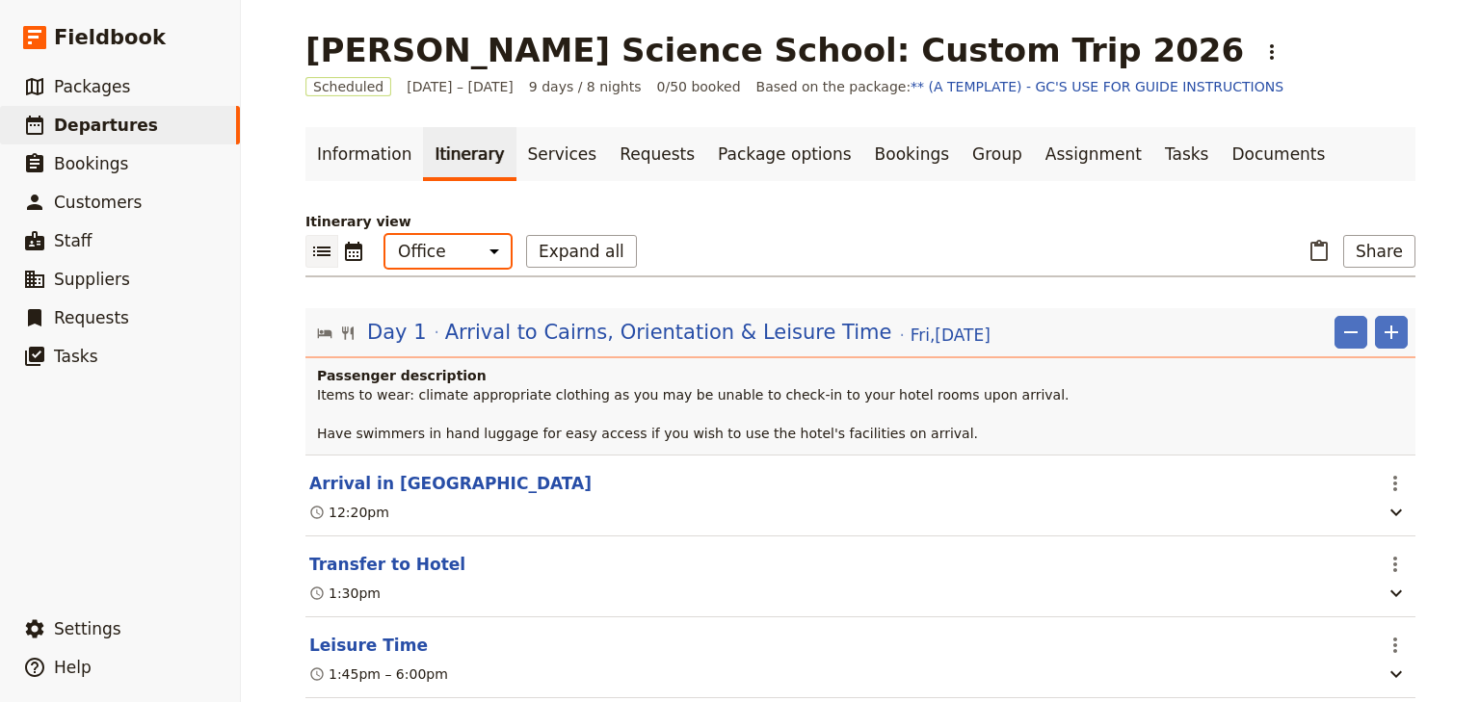
click at [455, 239] on select "Office Guide Passenger Sales" at bounding box center [447, 251] width 125 height 33
select select "MARKETING"
click at [385, 235] on select "Office Guide Passenger Sales" at bounding box center [447, 251] width 125 height 33
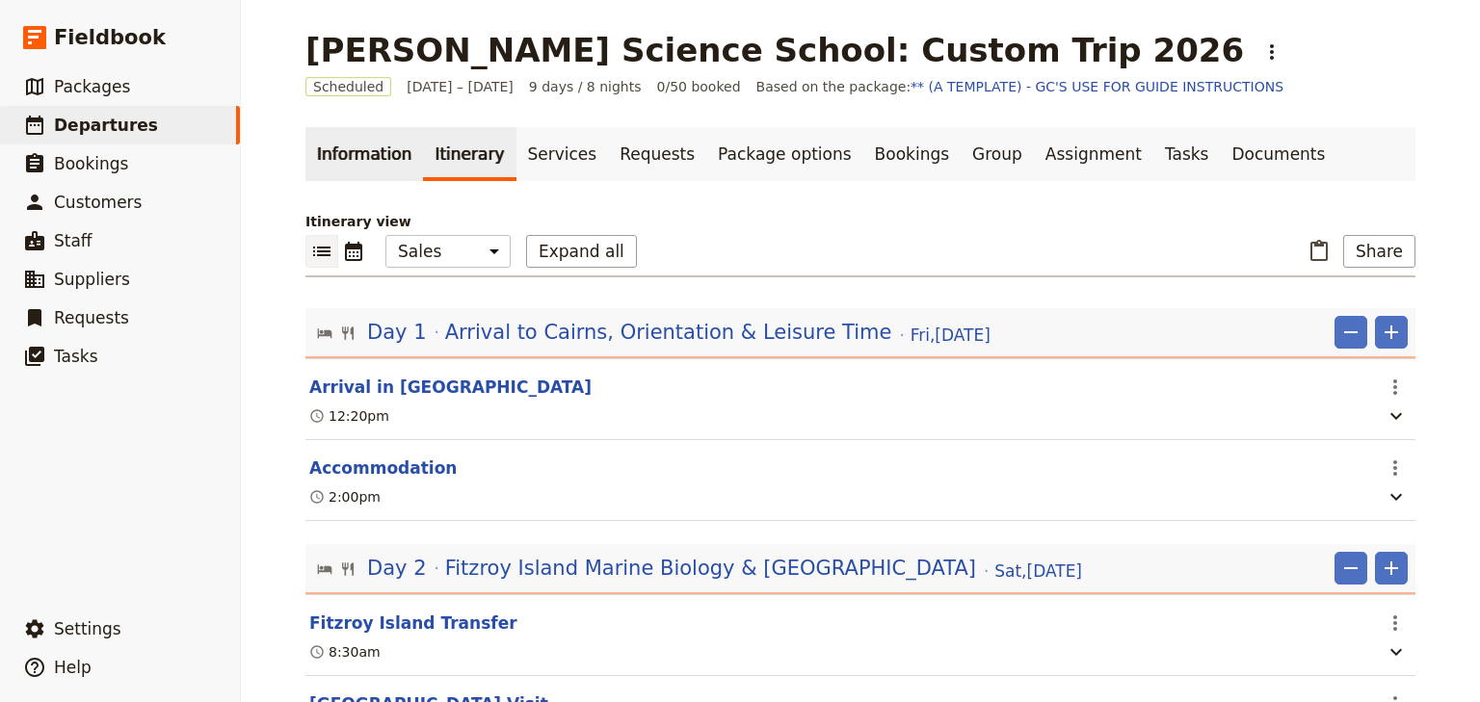
click at [365, 162] on link "Information" at bounding box center [364, 154] width 118 height 54
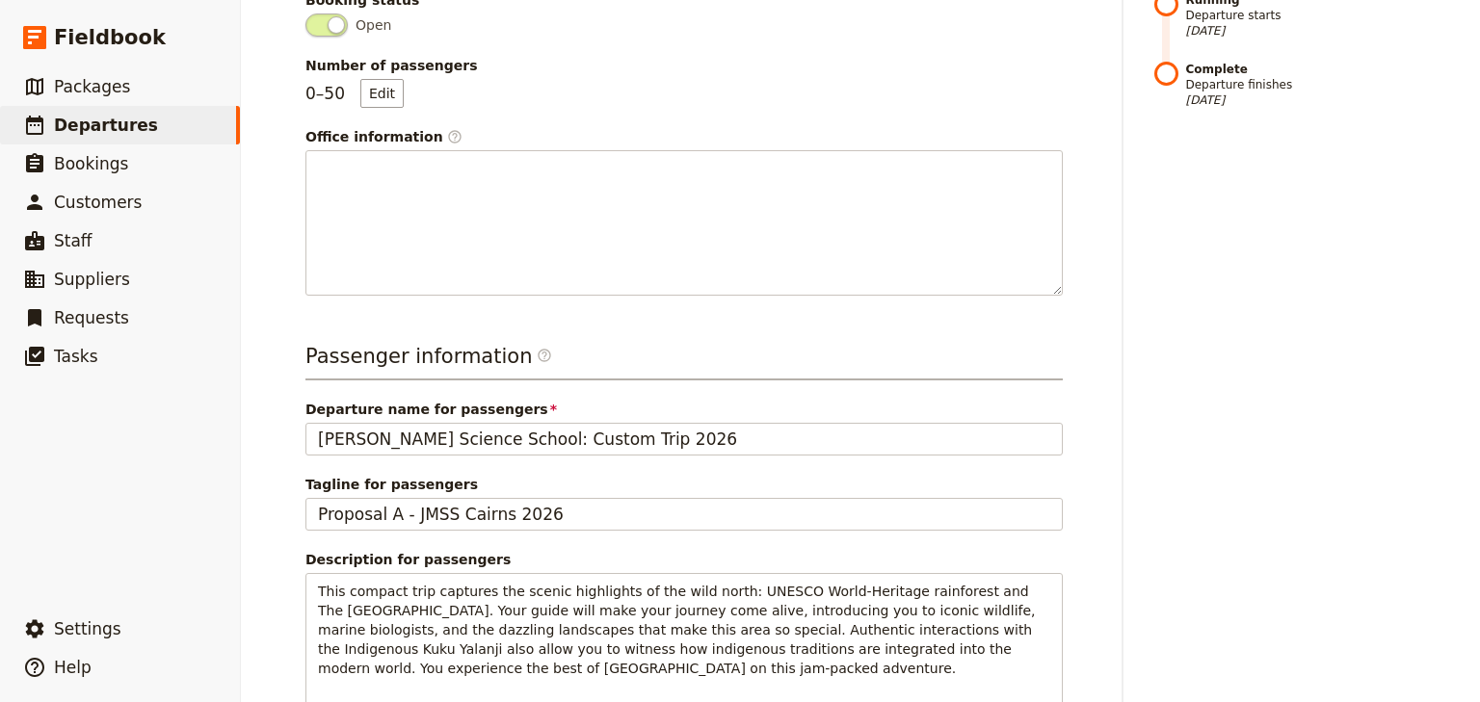
scroll to position [617, 0]
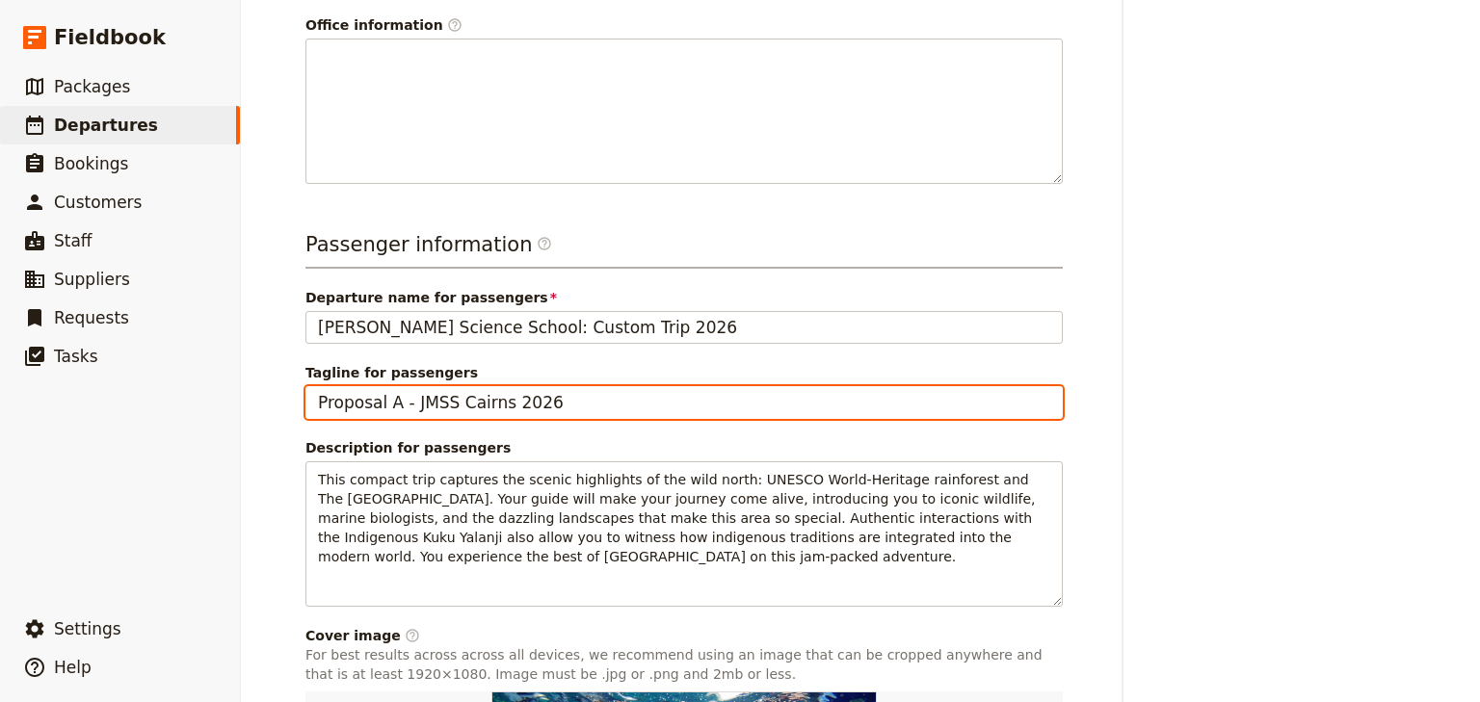
drag, startPoint x: 541, startPoint y: 398, endPoint x: 394, endPoint y: 407, distance: 146.7
click at [394, 407] on input "Proposal A - JMSS Cairns 2026" at bounding box center [683, 402] width 757 height 33
type input "Proposal A"
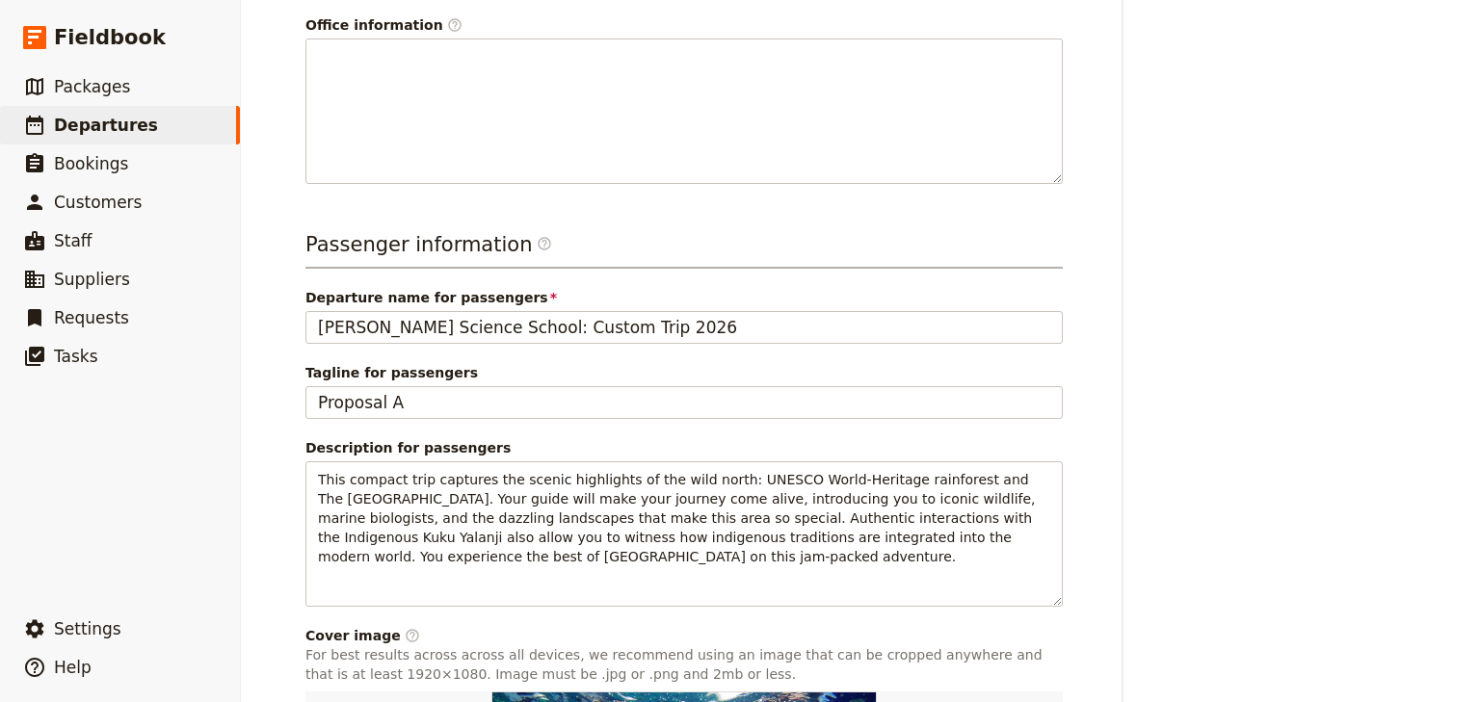
drag, startPoint x: 1139, startPoint y: 412, endPoint x: 390, endPoint y: 420, distance: 748.7
click at [1136, 413] on div "Departure information Departure name / reference code [PERSON_NAME] Science Sch…" at bounding box center [860, 311] width 1110 height 1432
drag, startPoint x: 1033, startPoint y: 416, endPoint x: 1025, endPoint y: 428, distance: 13.9
click at [1034, 416] on div "Passenger information ​ Departure name for passengers [PERSON_NAME] Science Sch…" at bounding box center [683, 596] width 757 height 733
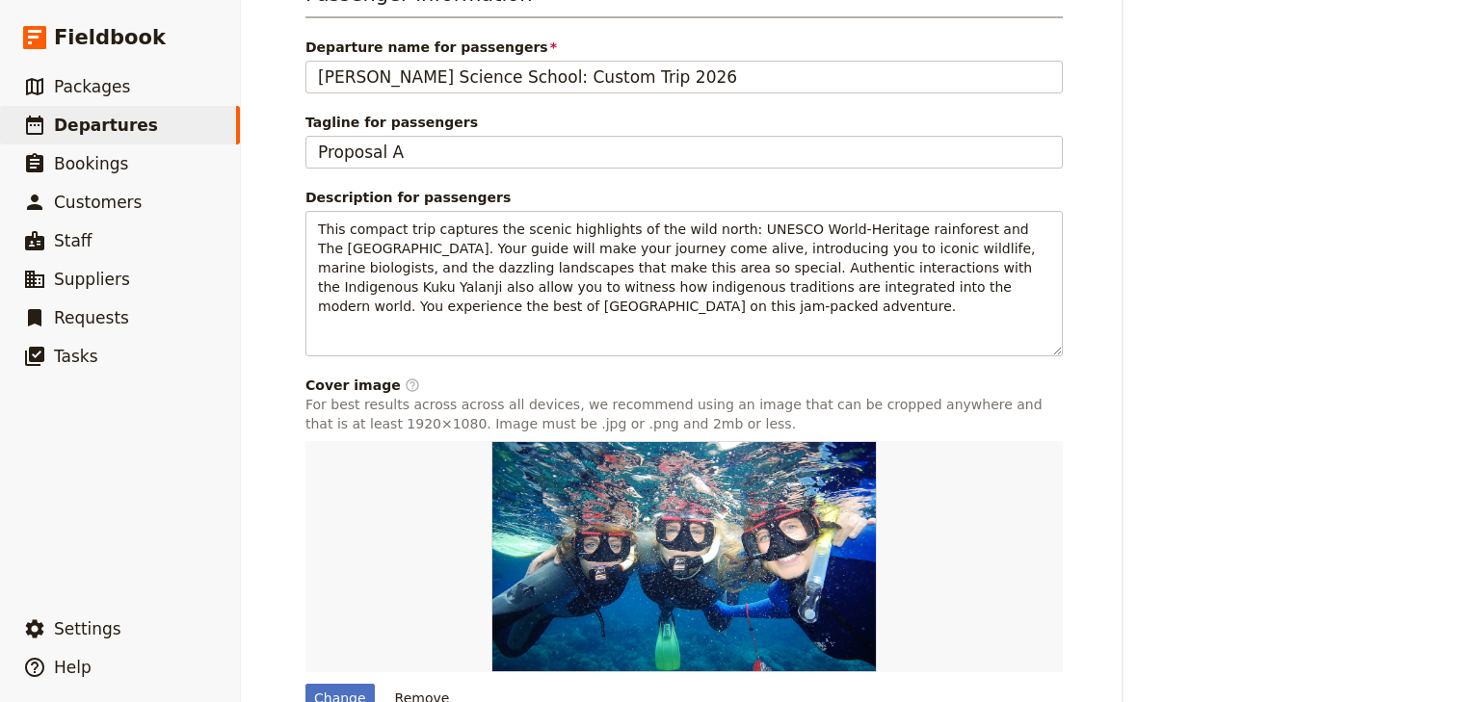
scroll to position [967, 0]
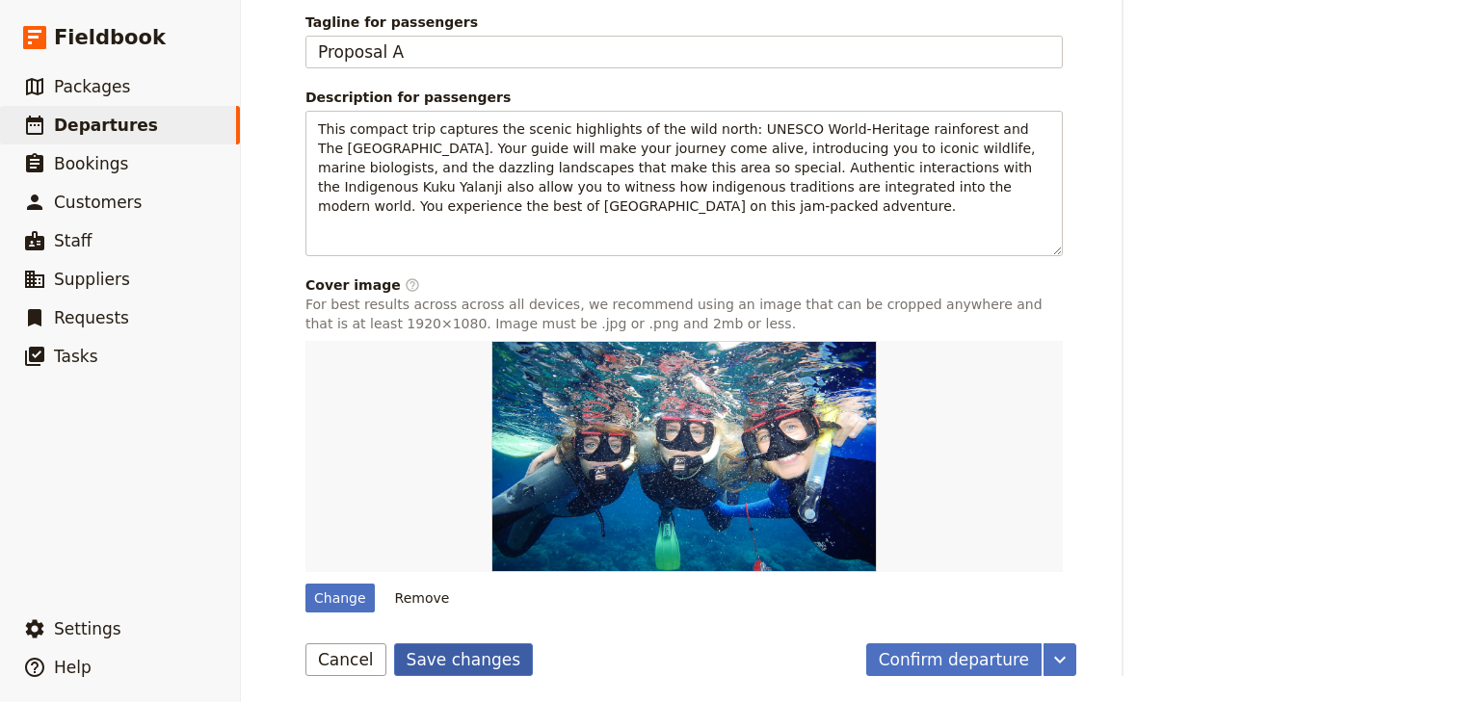
click at [425, 663] on button "Save changes" at bounding box center [464, 660] width 140 height 33
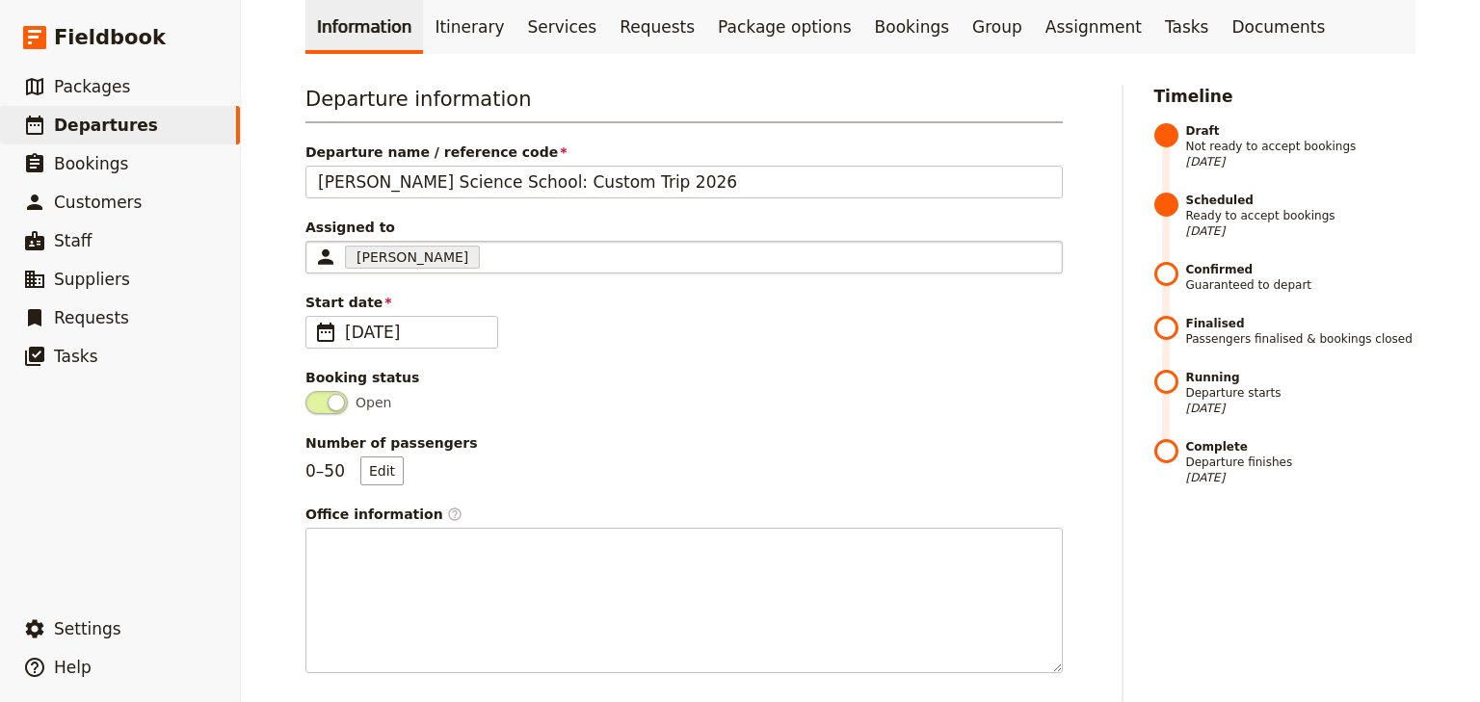
scroll to position [0, 0]
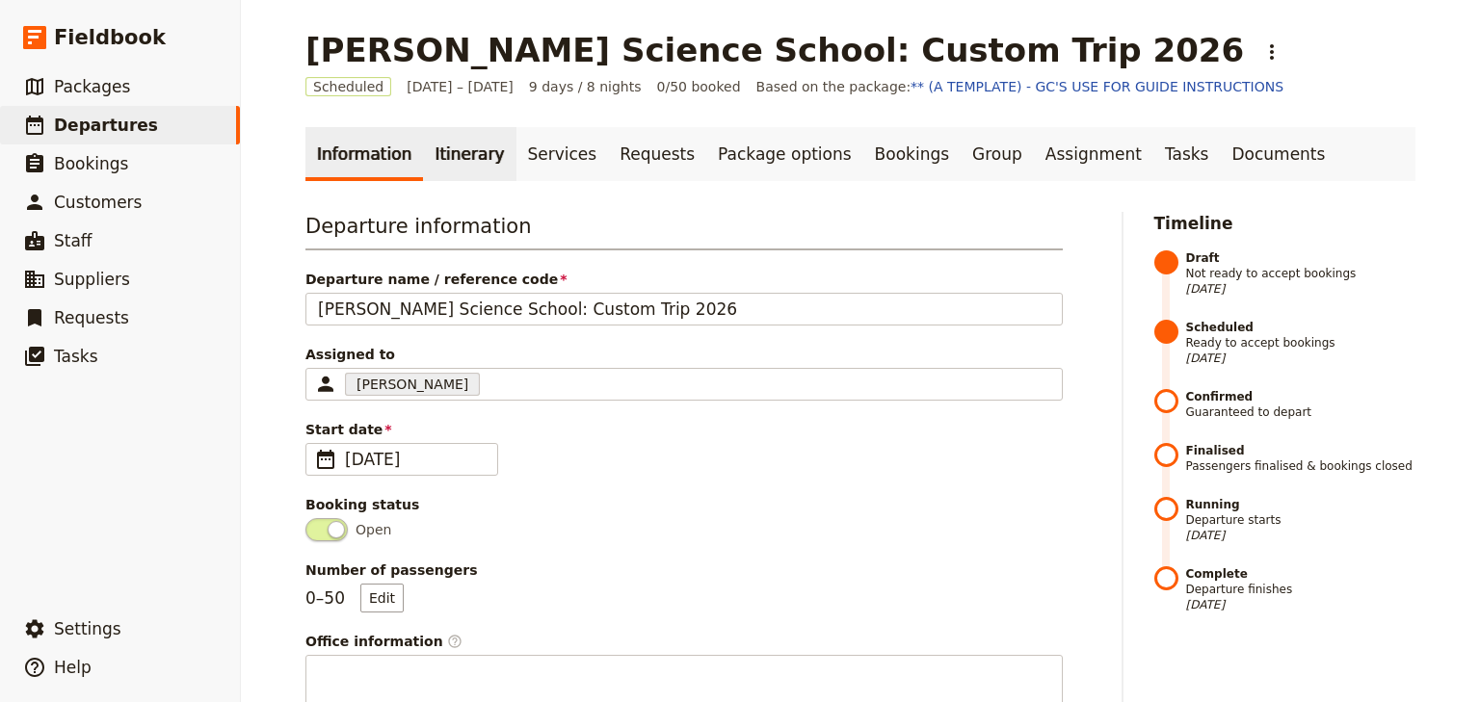
click at [451, 165] on link "Itinerary" at bounding box center [469, 154] width 92 height 54
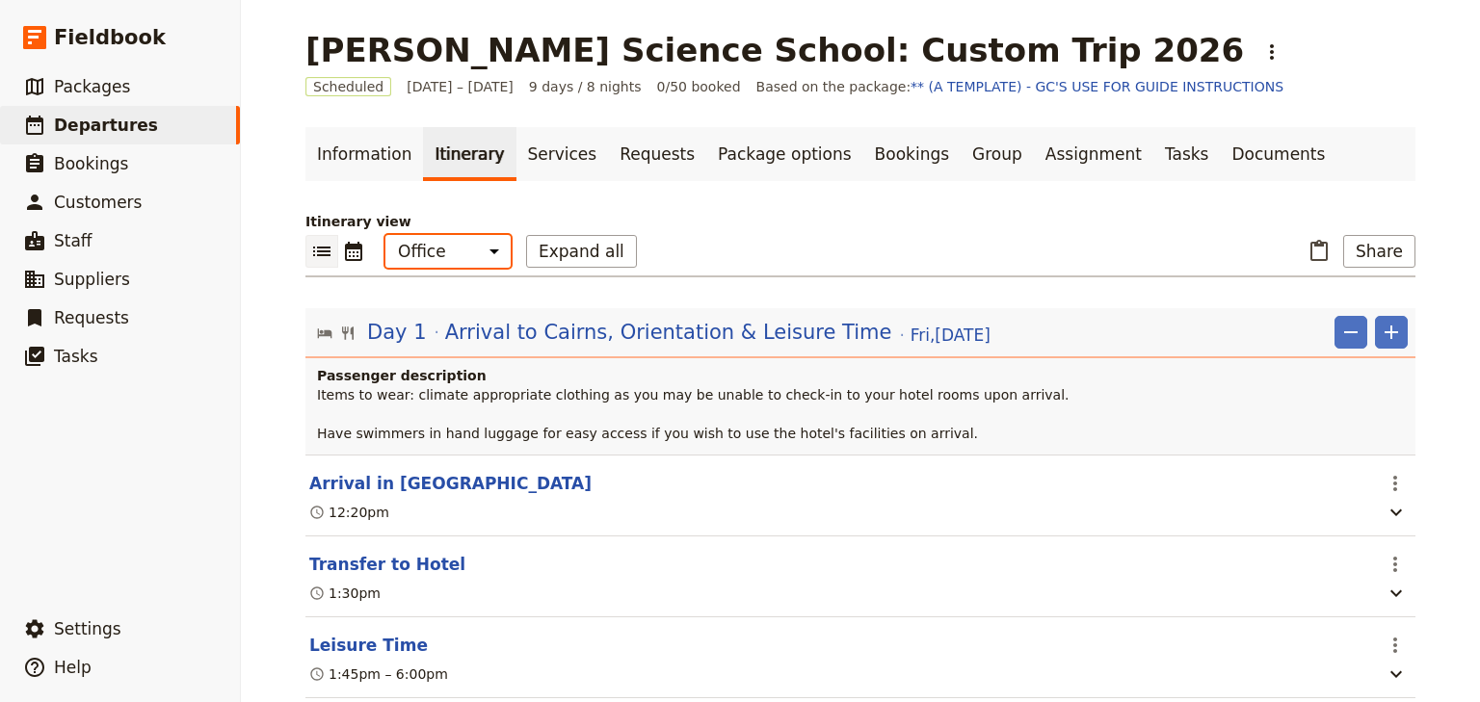
click at [444, 257] on select "Office Guide Passenger Sales" at bounding box center [447, 251] width 125 height 33
select select "MARKETING"
click at [385, 235] on select "Office Guide Passenger Sales" at bounding box center [447, 251] width 125 height 33
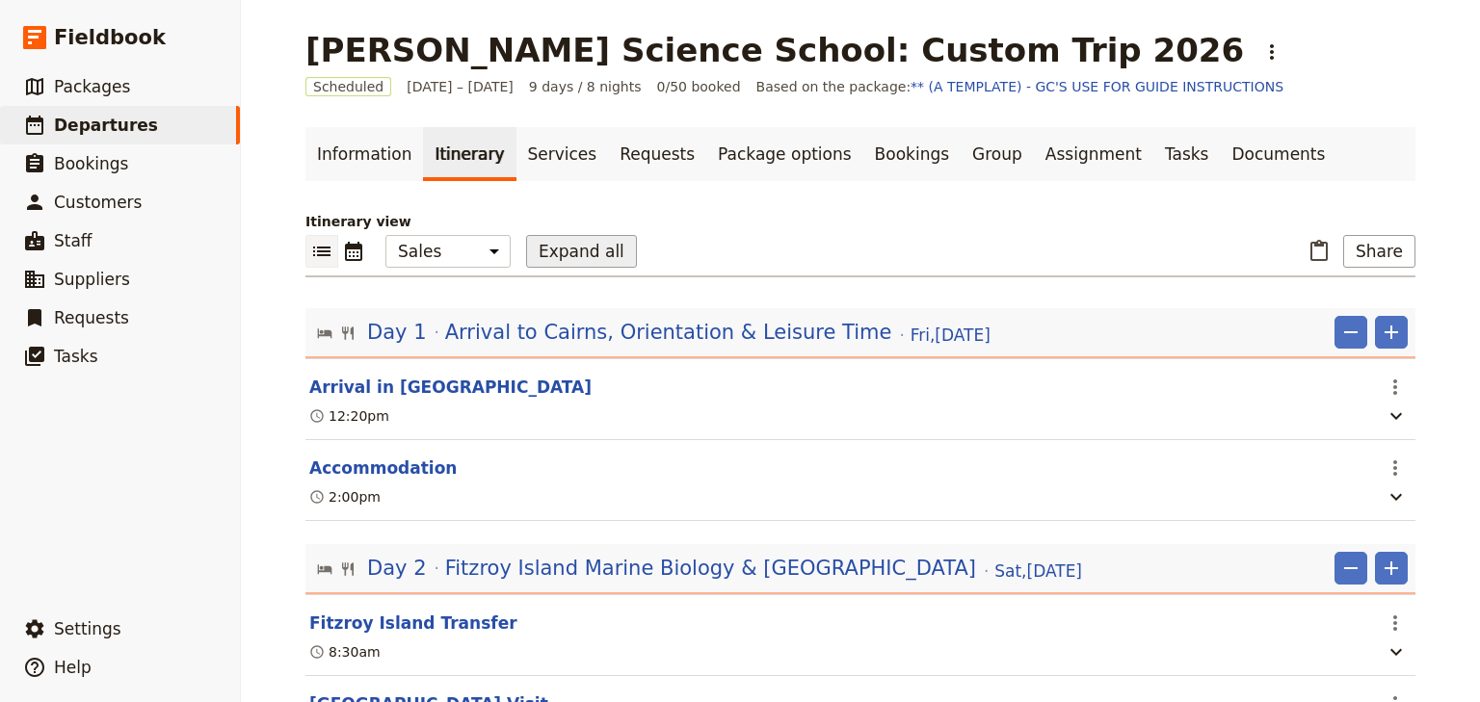
click at [552, 248] on button "Expand all" at bounding box center [581, 251] width 111 height 33
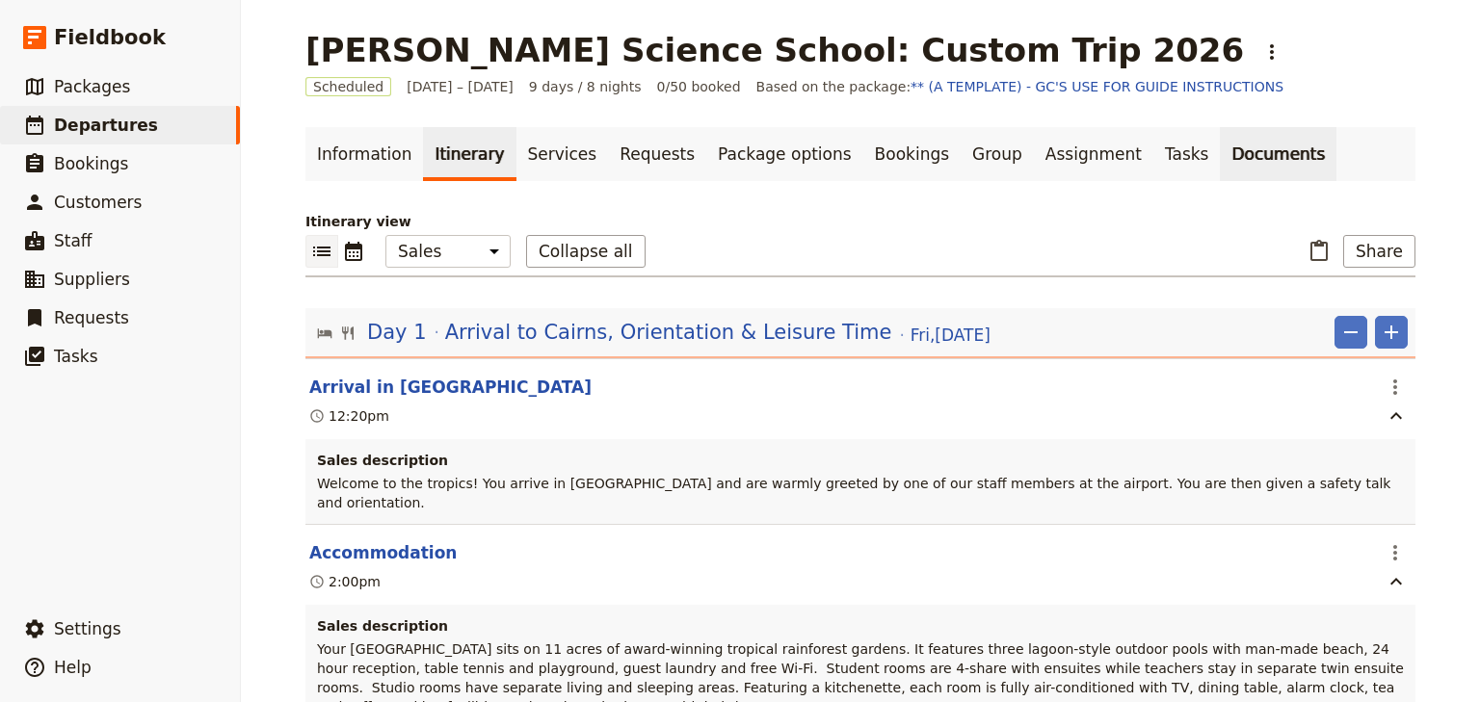
click at [1220, 155] on link "Documents" at bounding box center [1278, 154] width 117 height 54
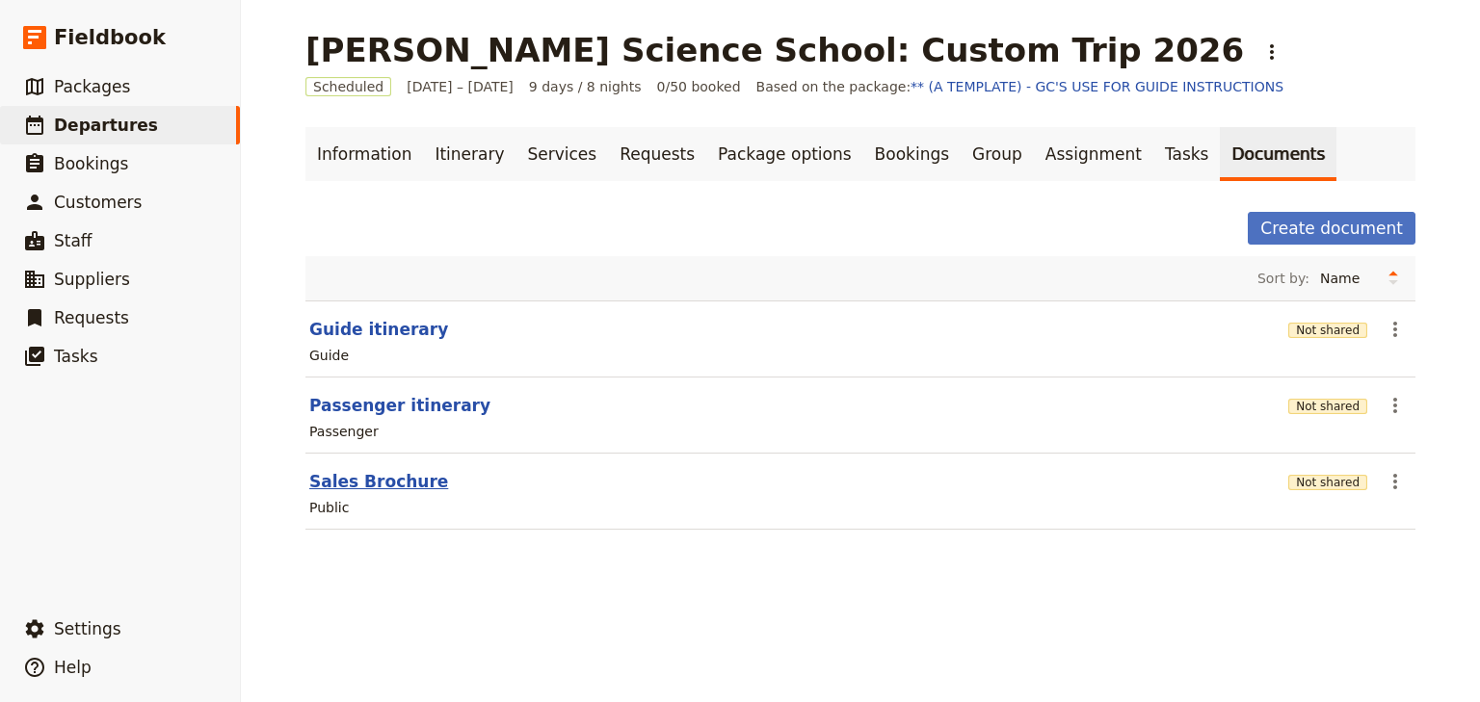
click at [339, 478] on button "Sales Brochure" at bounding box center [378, 481] width 139 height 23
select select "DEFAULT"
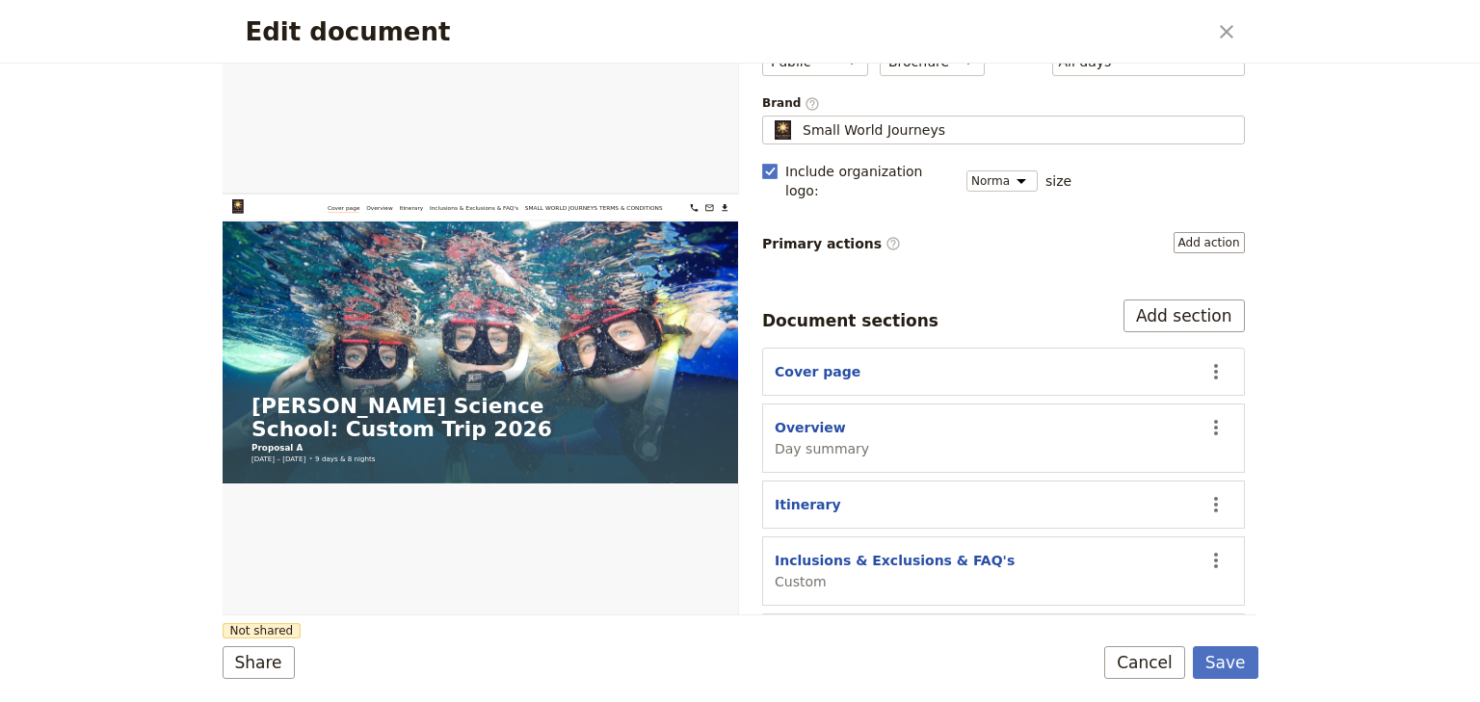
scroll to position [178, 0]
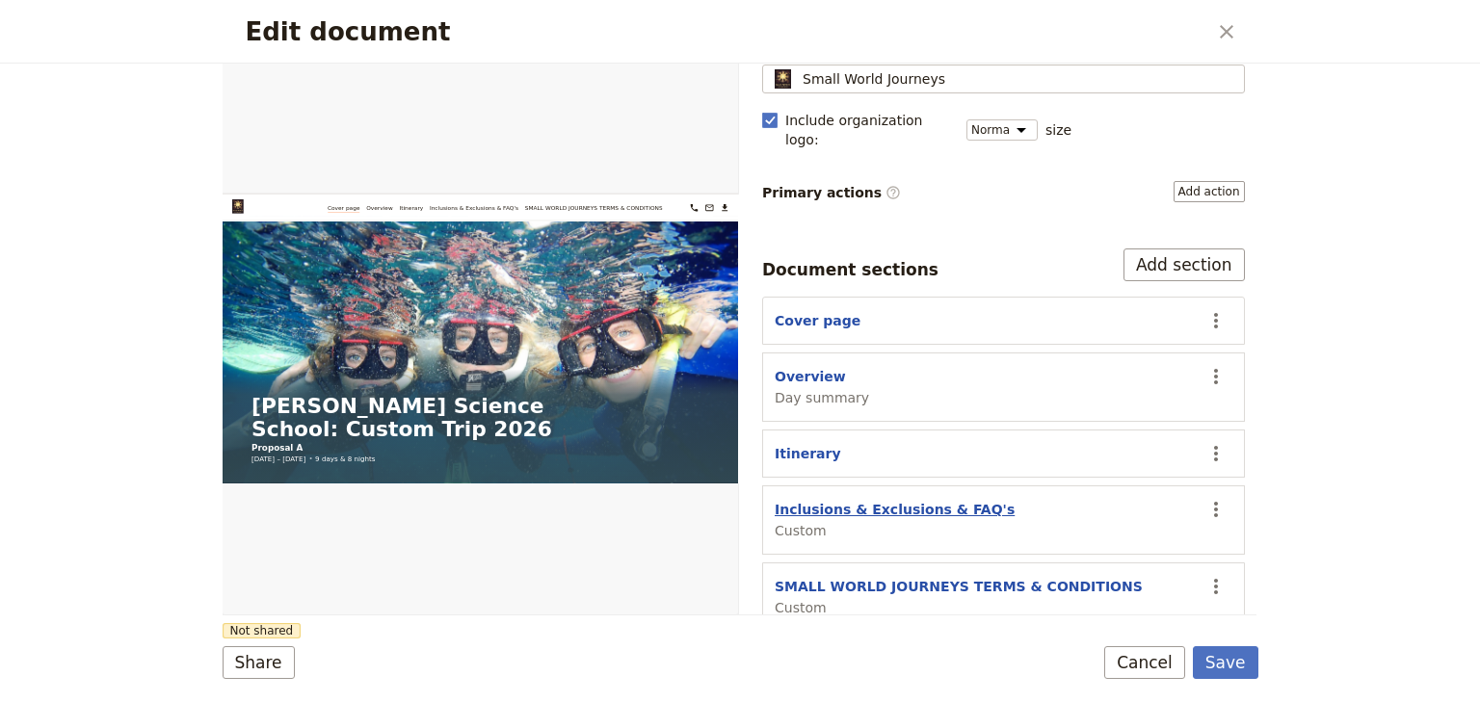
click at [831, 500] on button "Inclusions & Exclusions & FAQ's" at bounding box center [895, 509] width 240 height 19
select select "CUSTOM"
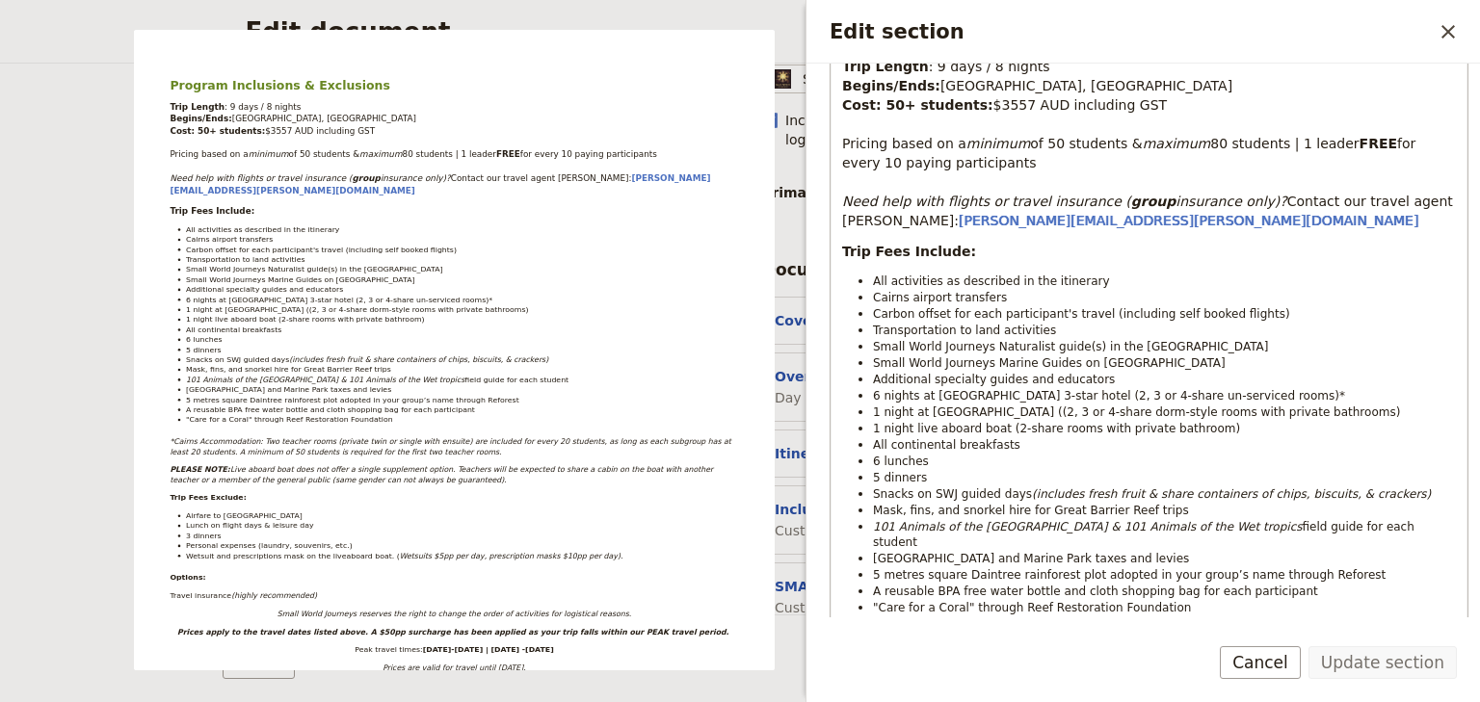
scroll to position [385, 0]
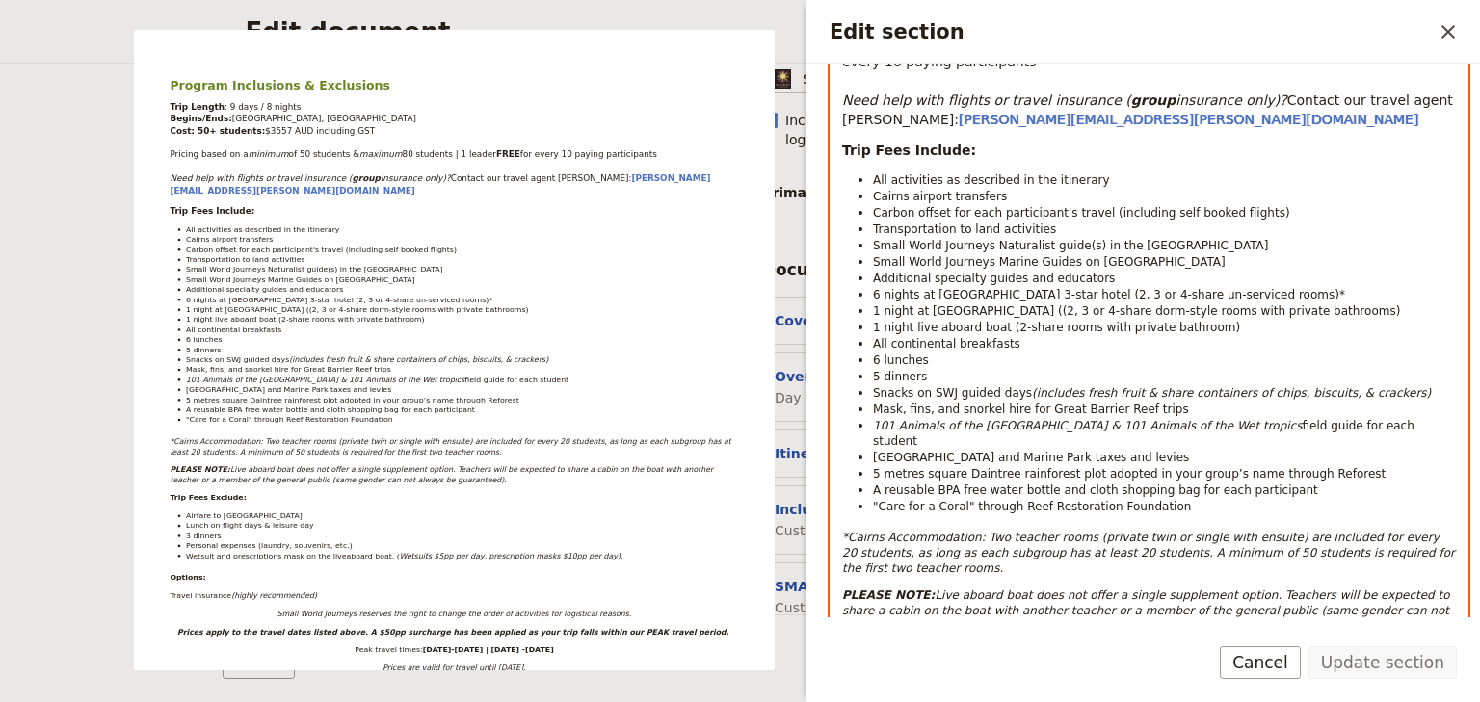
drag, startPoint x: 1065, startPoint y: 304, endPoint x: 1074, endPoint y: 316, distance: 15.1
click at [1065, 304] on span "1 night at [GEOGRAPHIC_DATA] ((2, 3 or 4-share dorm-style rooms with private ba…" at bounding box center [1136, 310] width 527 height 13
select select "paragraph-small"
click at [1364, 307] on li "1 night at [GEOGRAPHIC_DATA] (2, 3 or 4-share dorm-style rooms with private bat…" at bounding box center [1164, 311] width 583 height 16
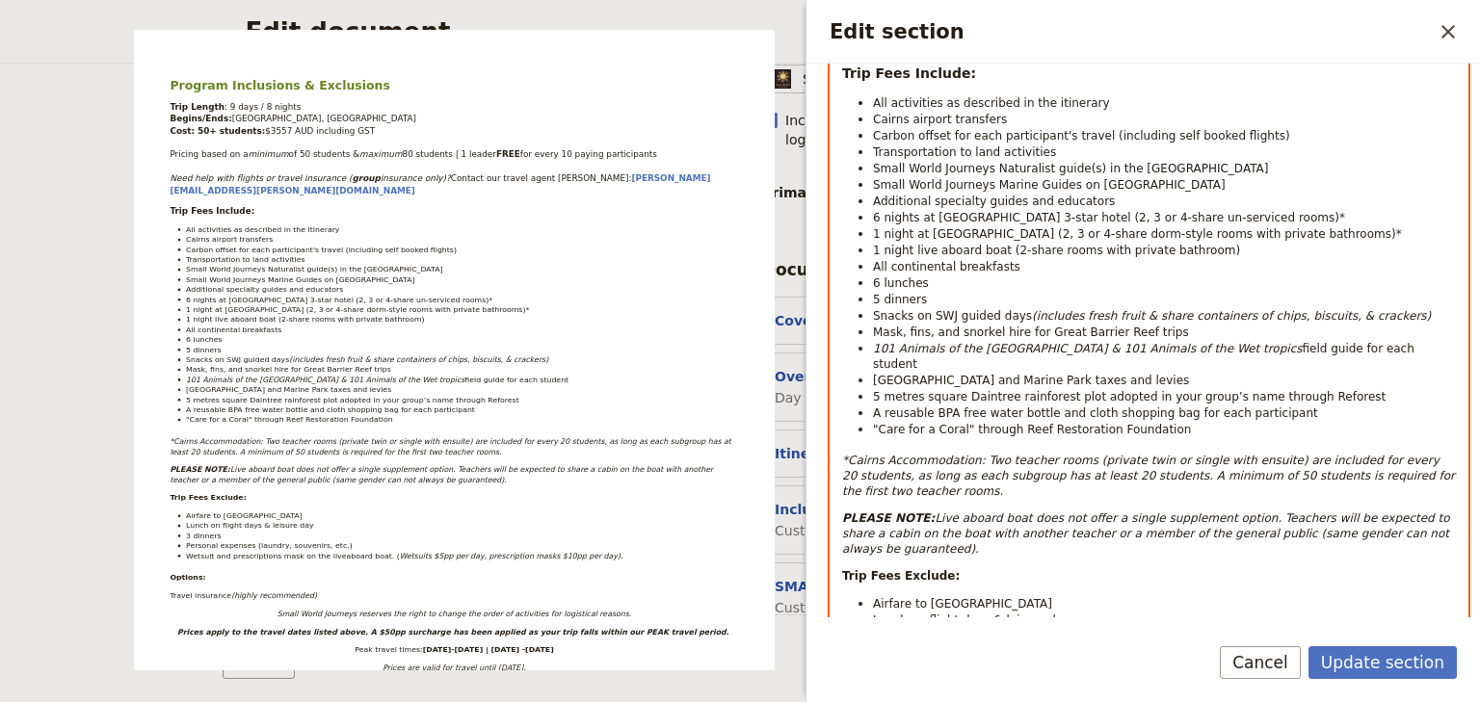
drag, startPoint x: 1389, startPoint y: 458, endPoint x: 967, endPoint y: 441, distance: 422.3
click at [967, 454] on em "*Cairns Accommodation: Two teacher rooms (private twin or single with ensuite) …" at bounding box center [1150, 476] width 617 height 44
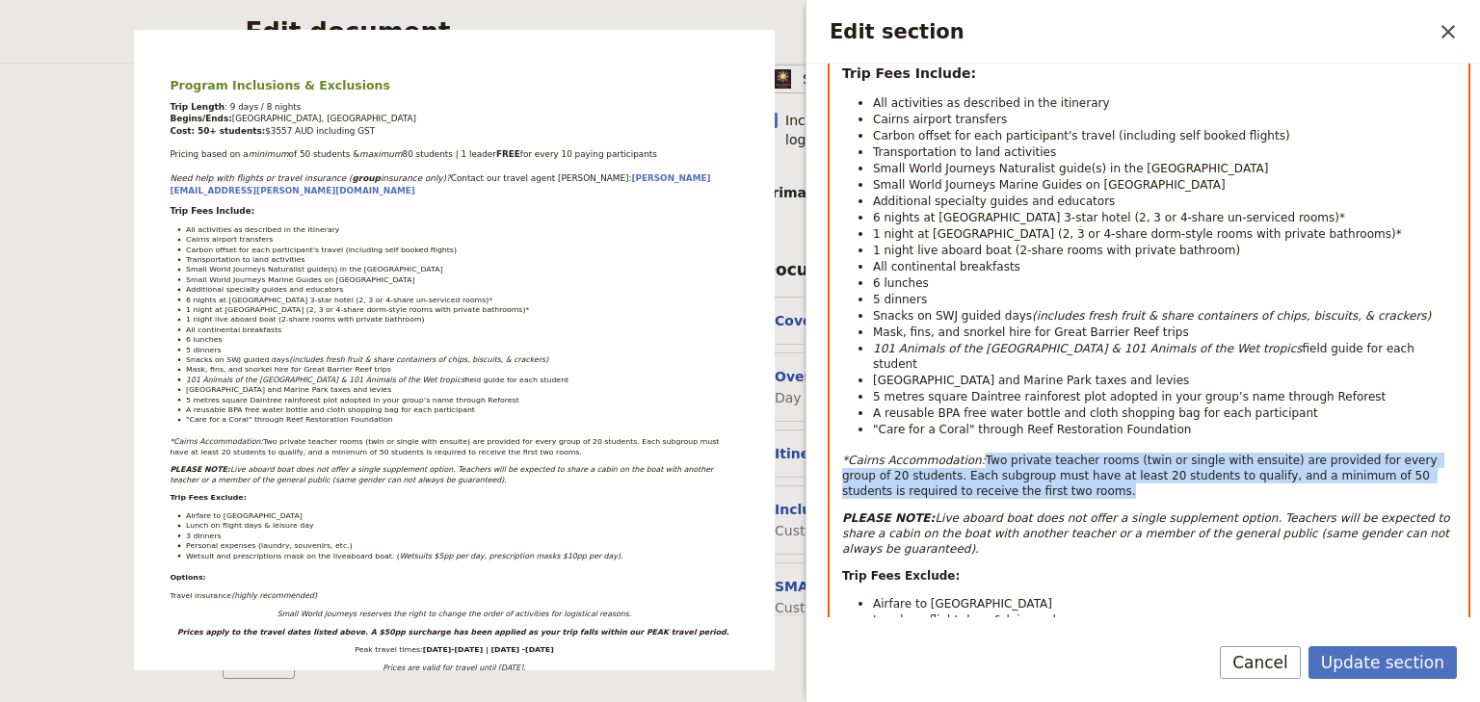
drag, startPoint x: 979, startPoint y: 466, endPoint x: 1386, endPoint y: 308, distance: 436.2
click at [967, 453] on p "*Cairns Accommodation: Two private teacher rooms (twin or single with ensuite) …" at bounding box center [1149, 476] width 614 height 46
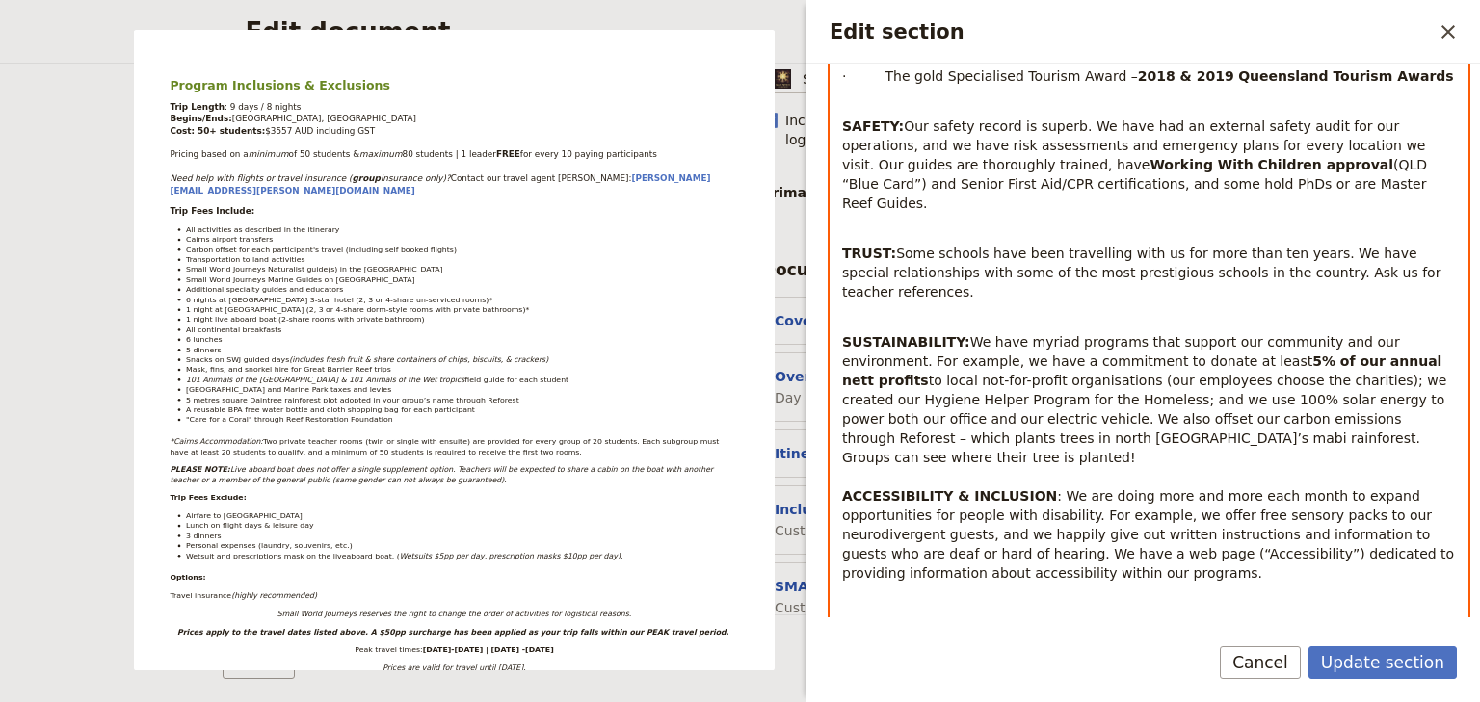
scroll to position [1711, 0]
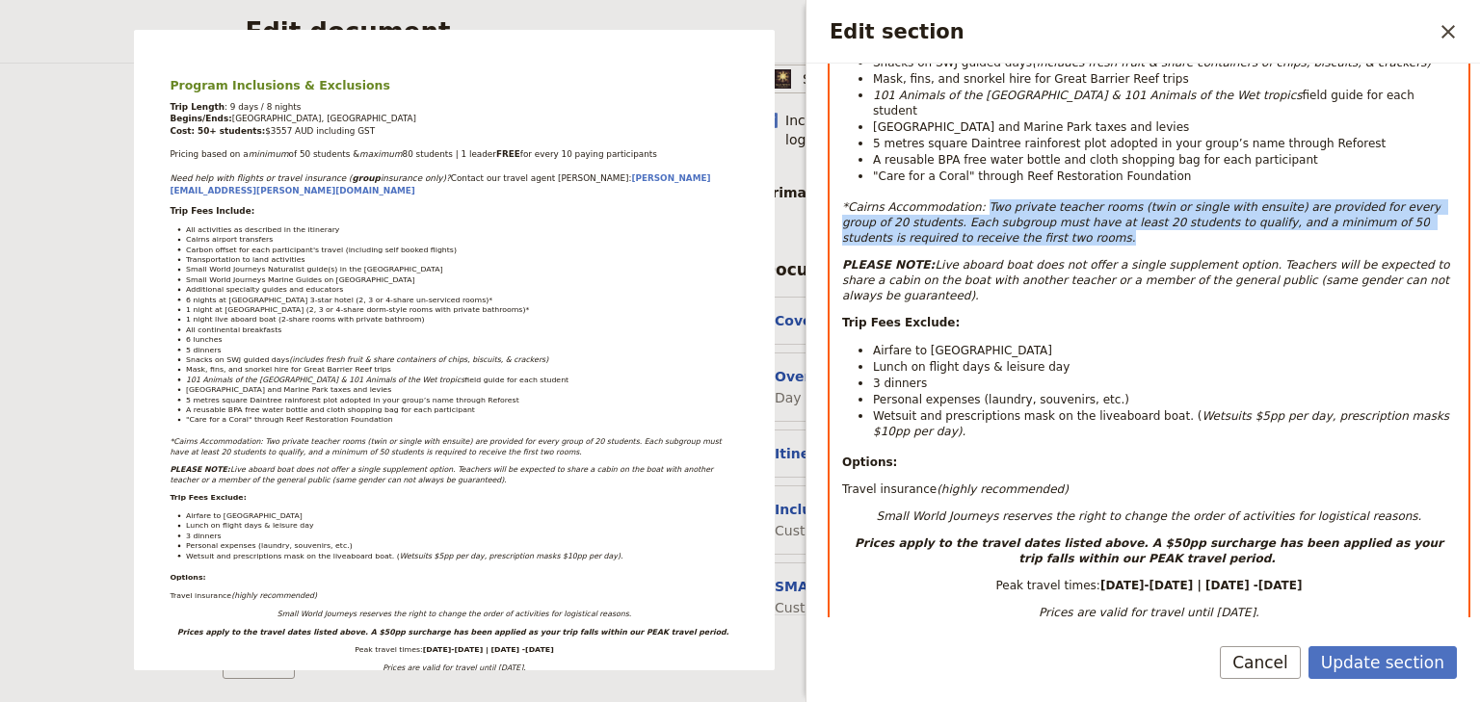
scroll to position [659, 0]
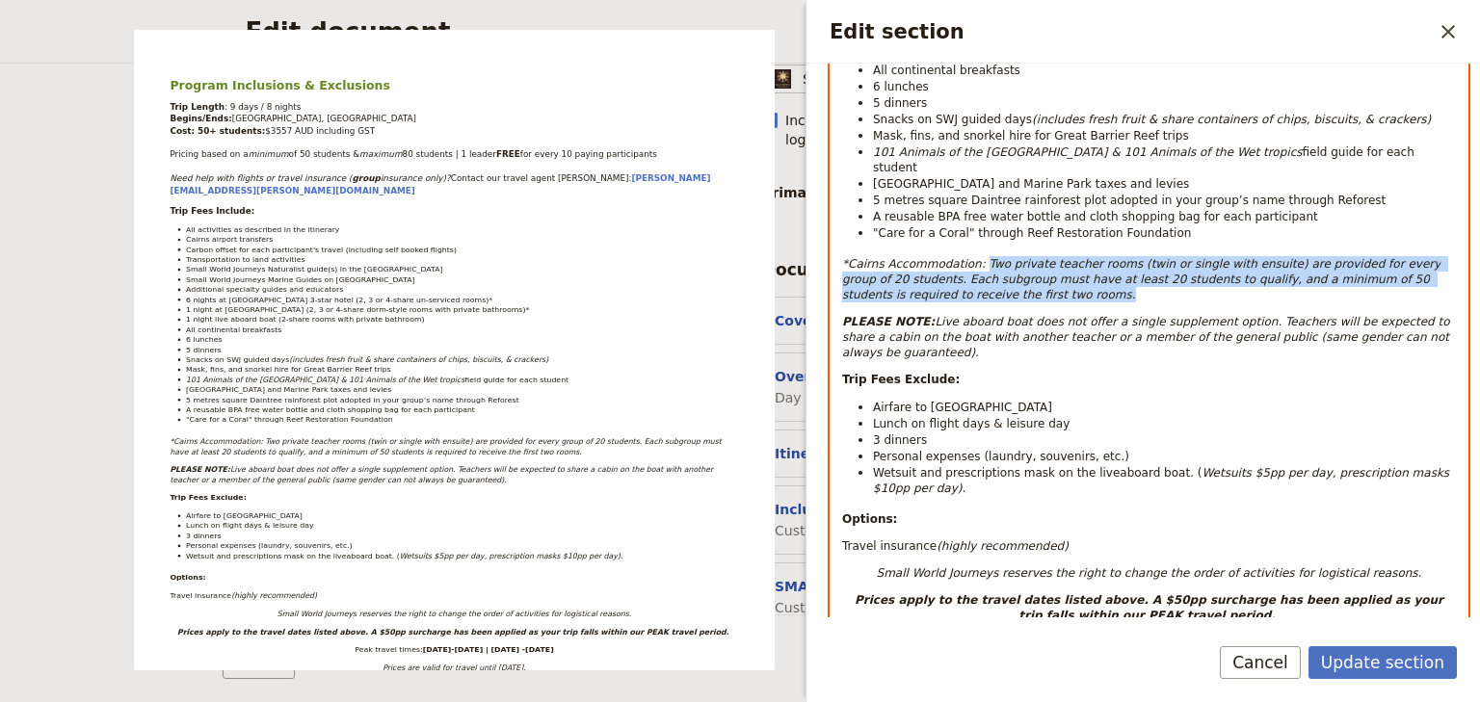
click at [1037, 274] on p "*Cairns Accommodation: Two private teacher rooms (twin or single with ensuite) …" at bounding box center [1149, 279] width 614 height 46
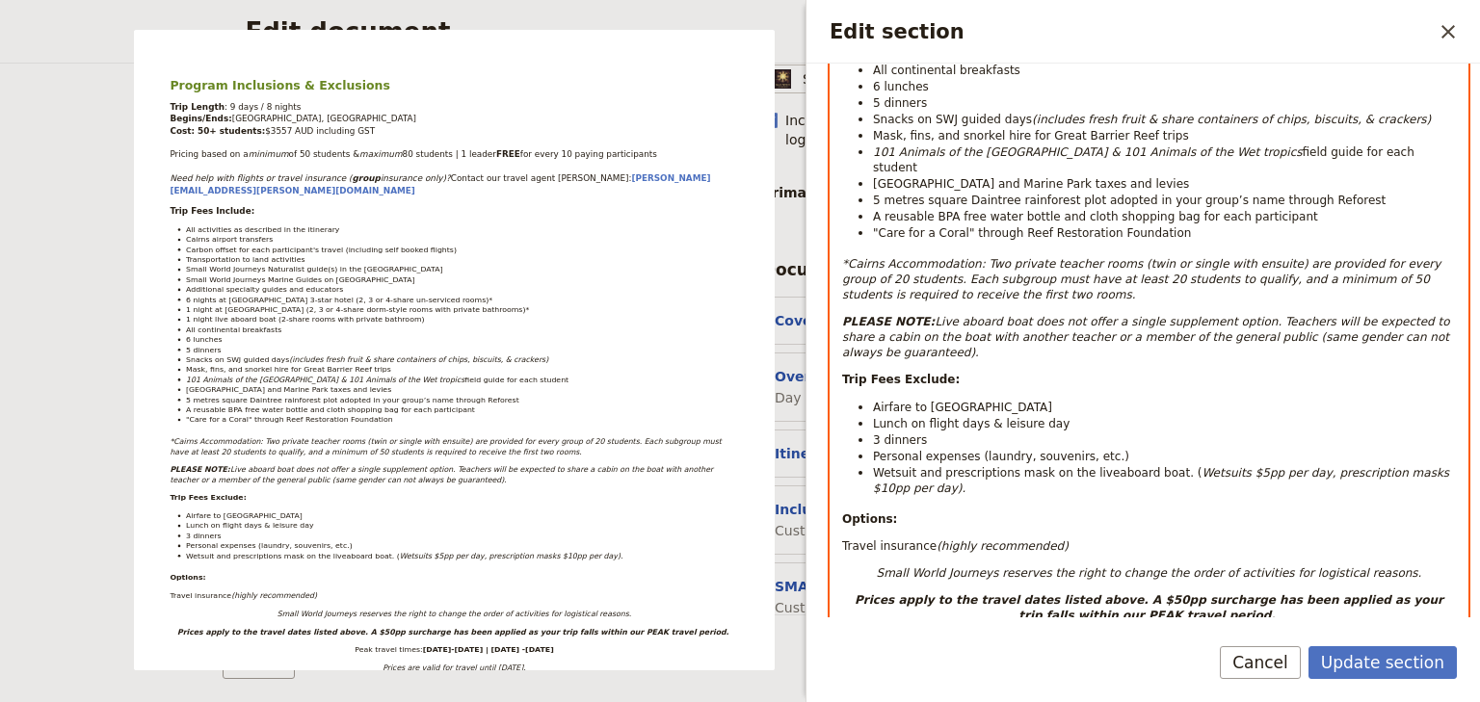
scroll to position [813, 0]
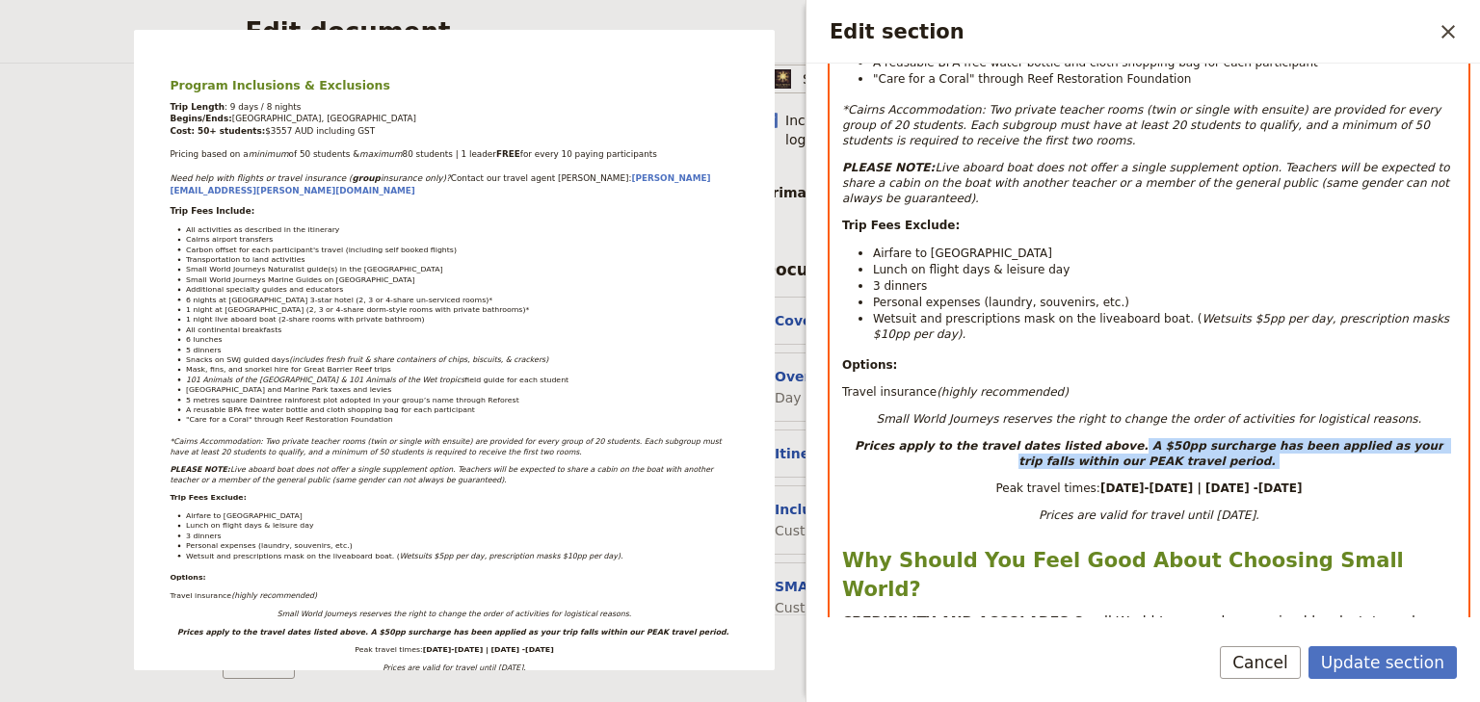
drag, startPoint x: 1199, startPoint y: 423, endPoint x: 1087, endPoint y: 411, distance: 112.4
click at [1087, 438] on p "Prices apply to the travel dates listed above. A $50pp surcharge has been appli…" at bounding box center [1149, 453] width 614 height 31
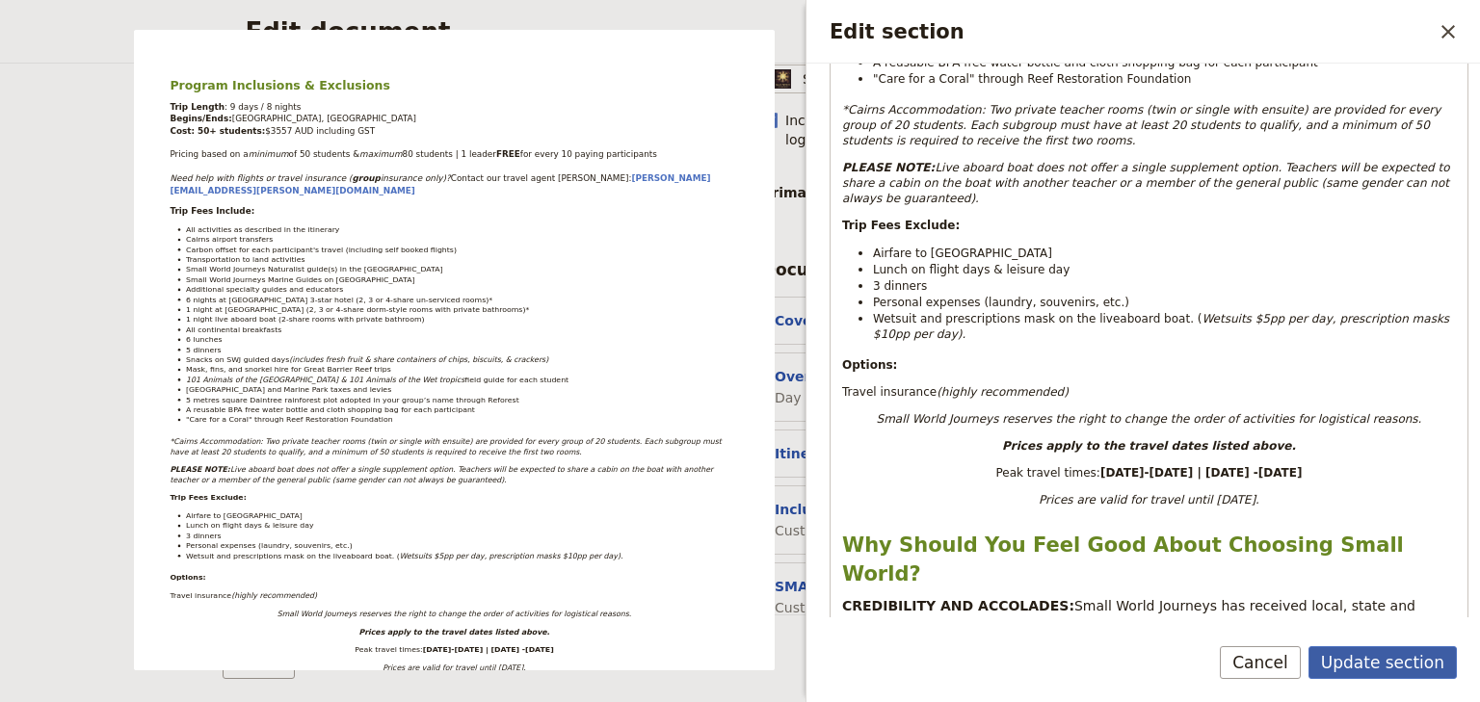
click at [1387, 660] on button "Update section" at bounding box center [1382, 663] width 148 height 33
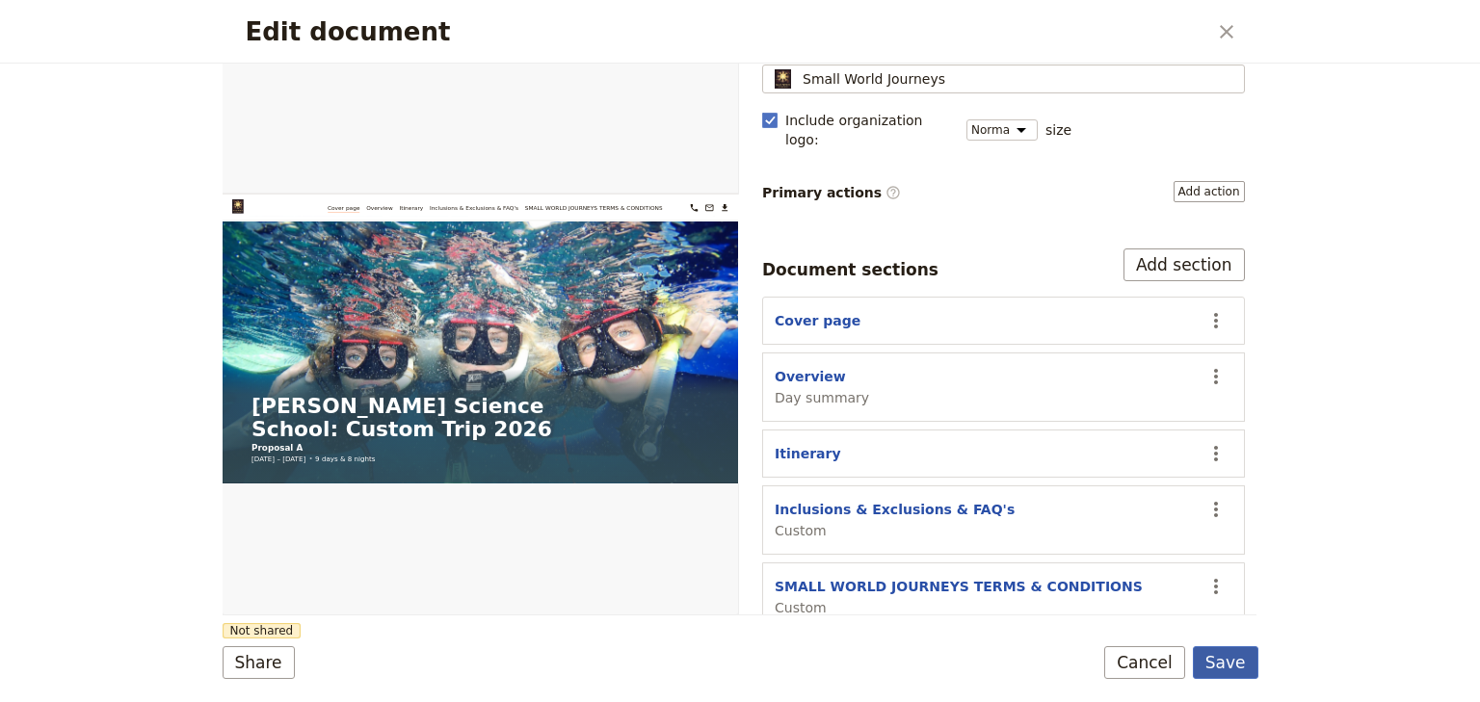
drag, startPoint x: 1227, startPoint y: 668, endPoint x: 1241, endPoint y: 667, distance: 14.5
click at [1227, 667] on button "Save" at bounding box center [1226, 663] width 66 height 33
